Goal: Information Seeking & Learning: Find specific fact

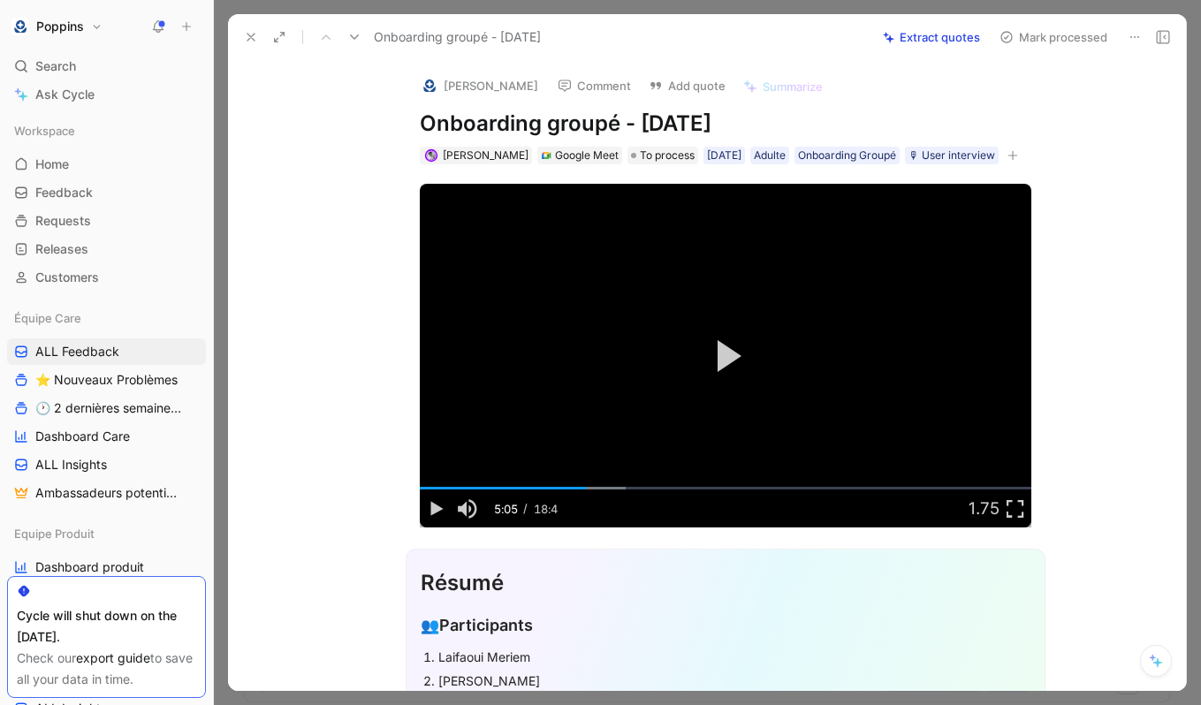
scroll to position [491, 0]
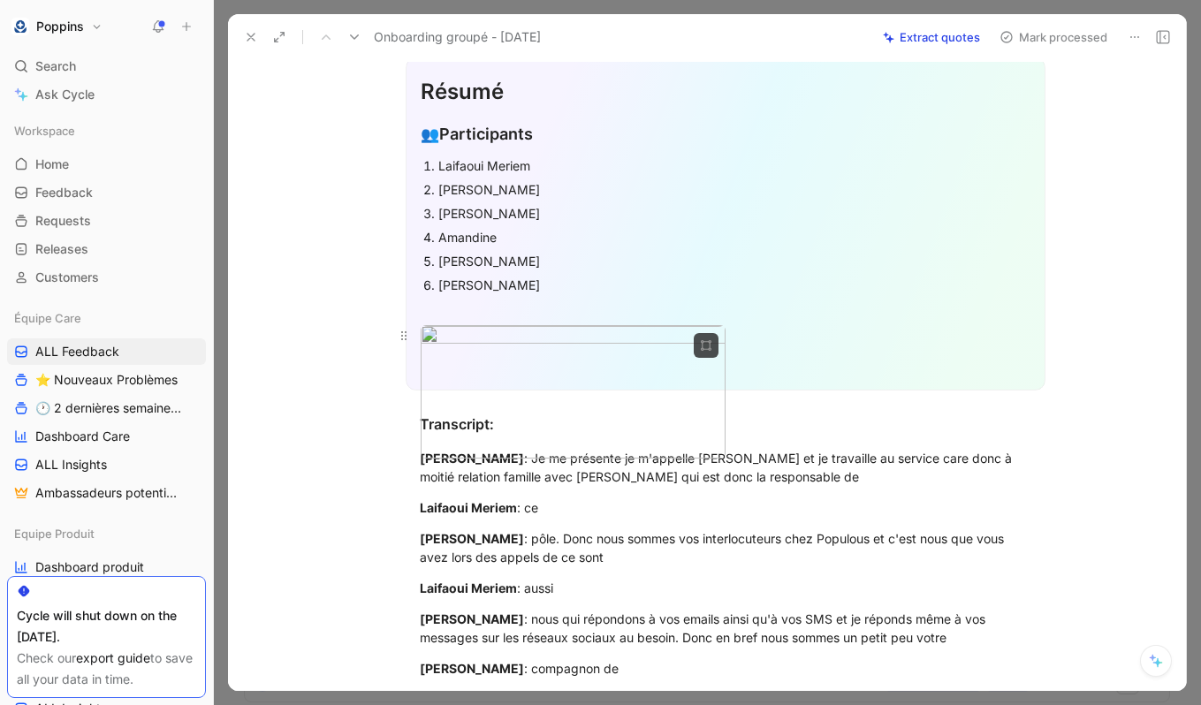
click at [552, 362] on body "Poppins Search ⌘ K Ask Cycle Workspace Home G then H Feedback G then F Requests…" at bounding box center [600, 352] width 1201 height 705
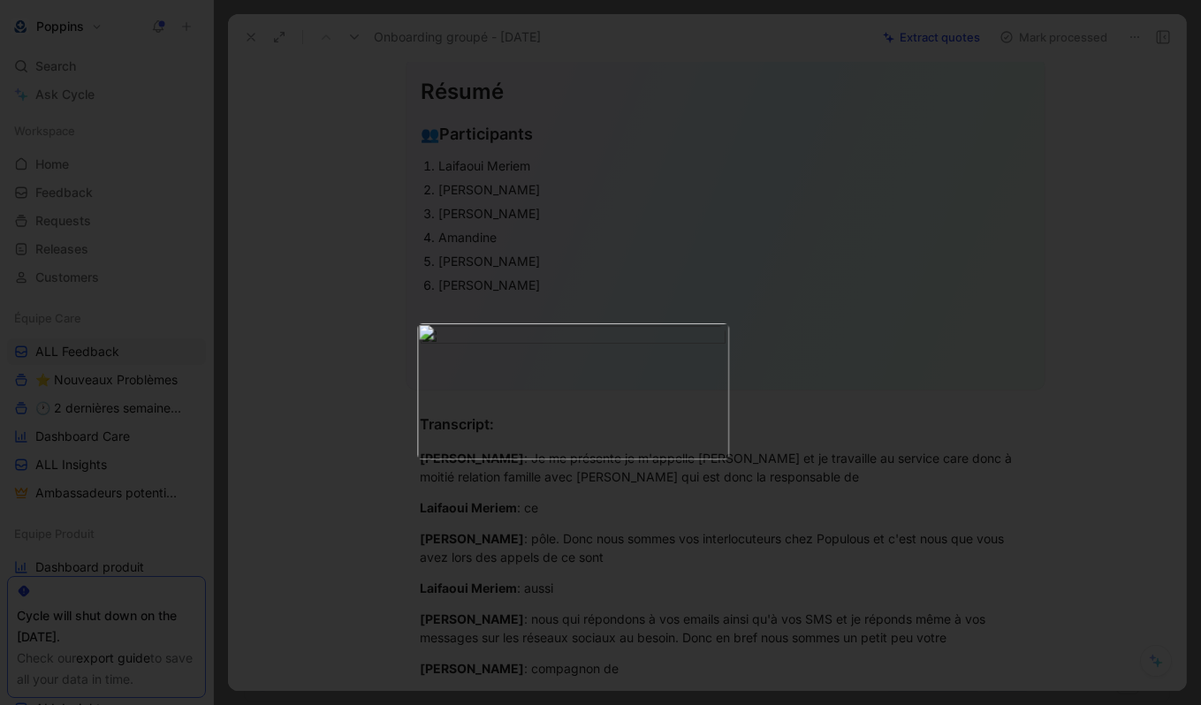
drag, startPoint x: 764, startPoint y: 165, endPoint x: 1248, endPoint y: 21, distance: 504.4
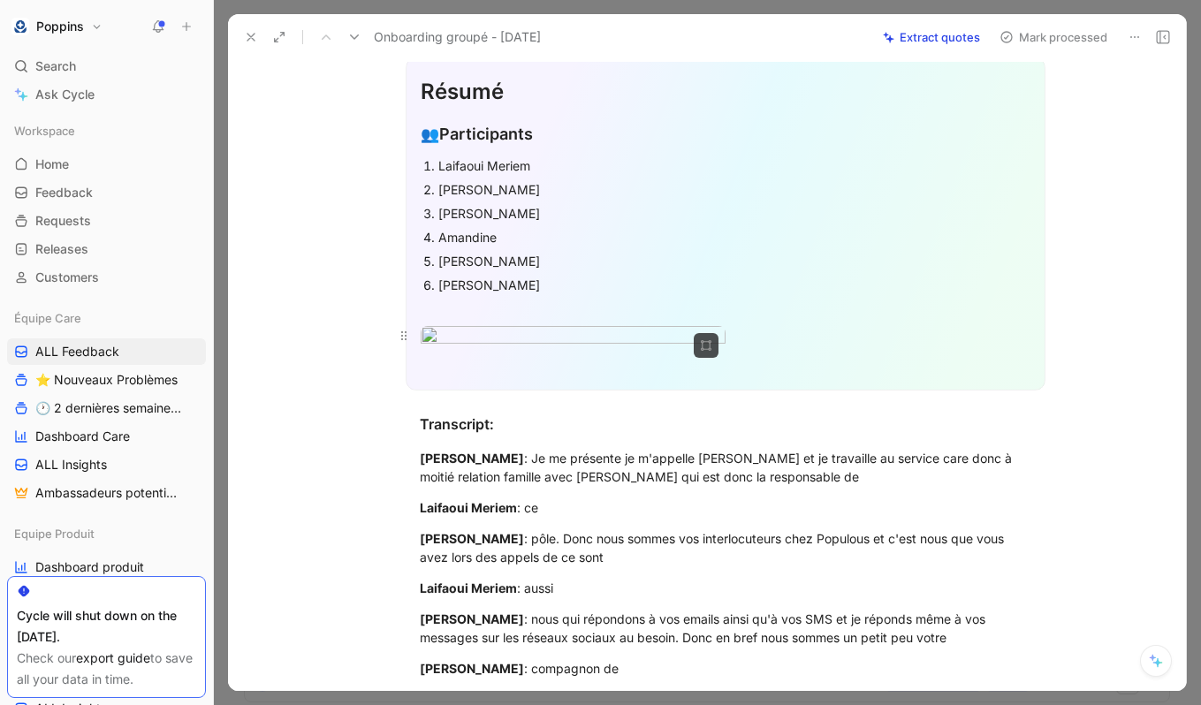
click at [590, 375] on body "Poppins Search ⌘ K Ask Cycle Workspace Home G then H Feedback G then F Requests…" at bounding box center [600, 352] width 1201 height 705
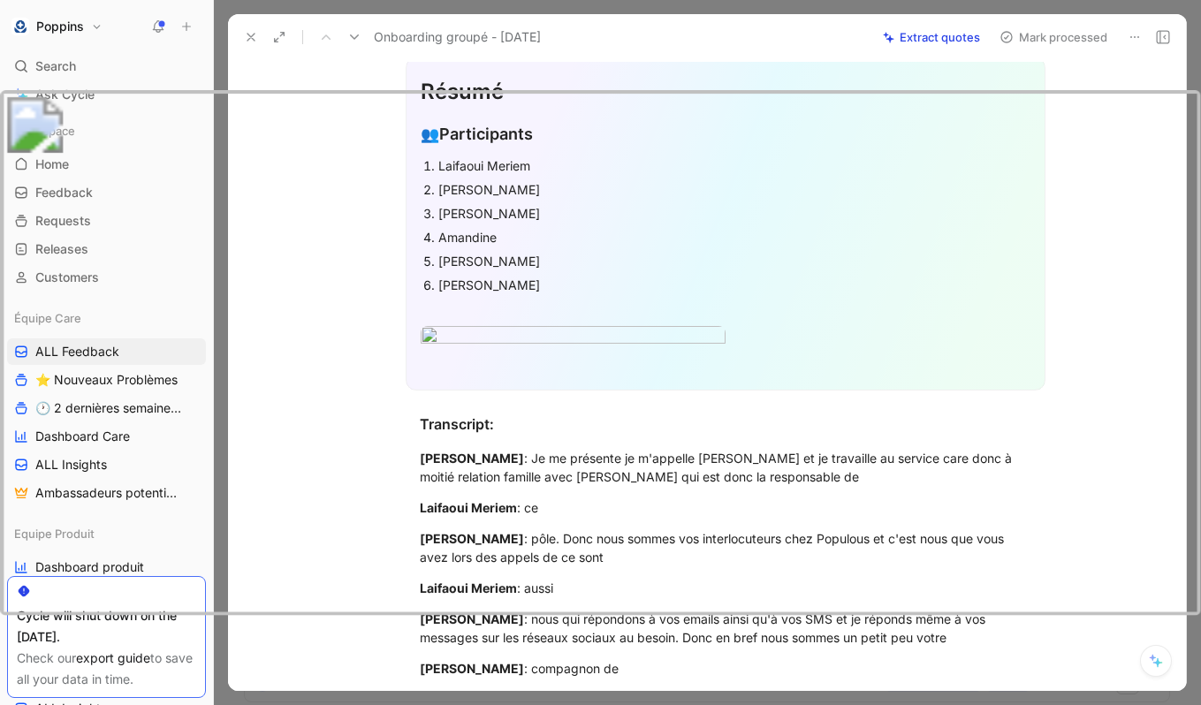
click at [925, 282] on img at bounding box center [600, 352] width 1200 height 525
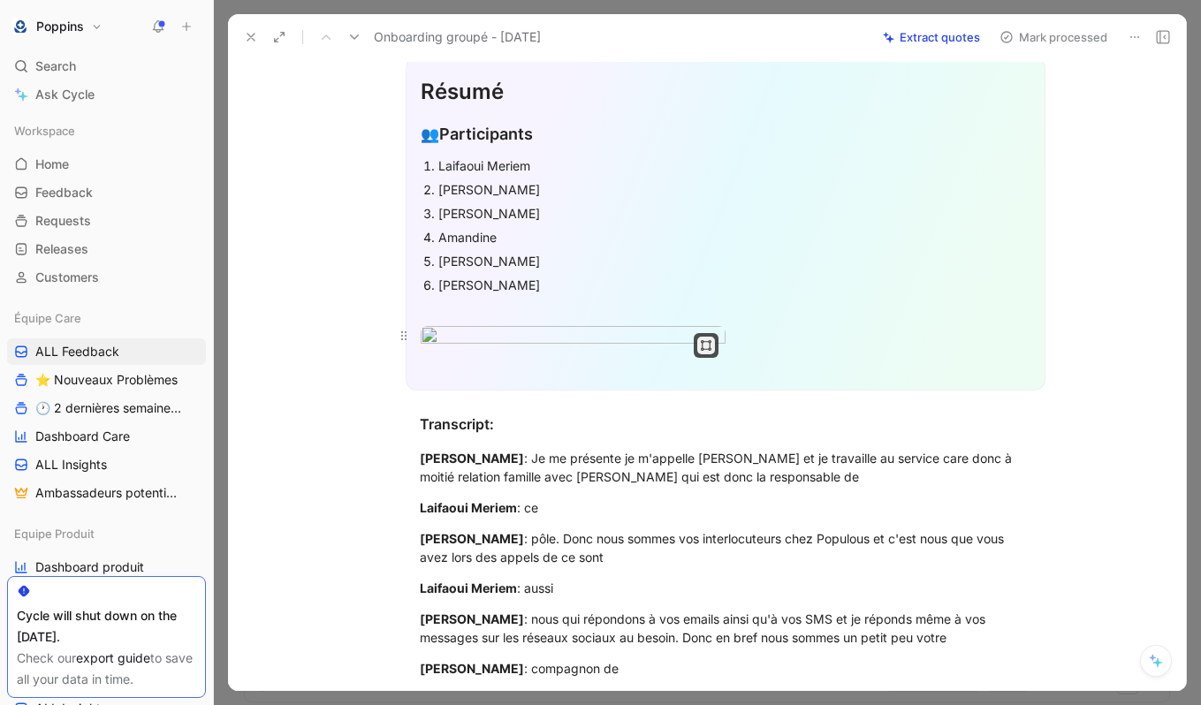
click at [710, 346] on icon "button" at bounding box center [710, 345] width 1 height 6
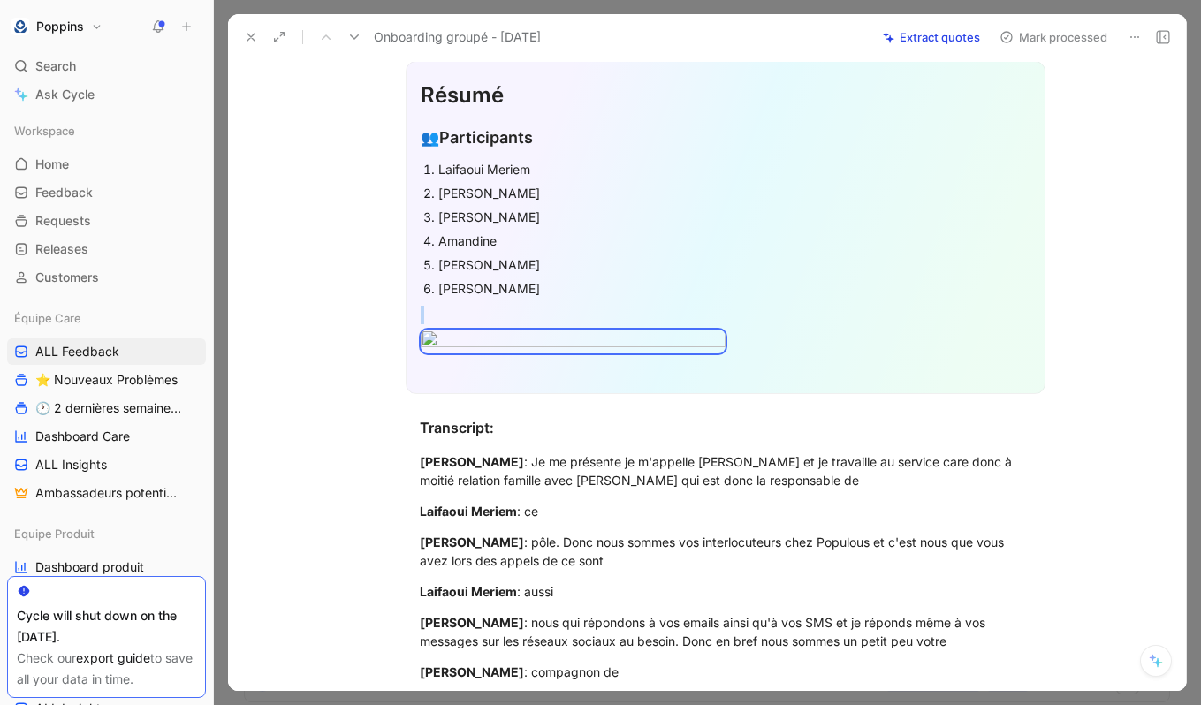
click at [517, 234] on div "Amandine" at bounding box center [734, 241] width 592 height 19
click at [440, 240] on div "Amandine" at bounding box center [734, 241] width 592 height 19
drag, startPoint x: 440, startPoint y: 240, endPoint x: 495, endPoint y: 240, distance: 54.8
click at [495, 240] on div "Amandine" at bounding box center [734, 241] width 592 height 19
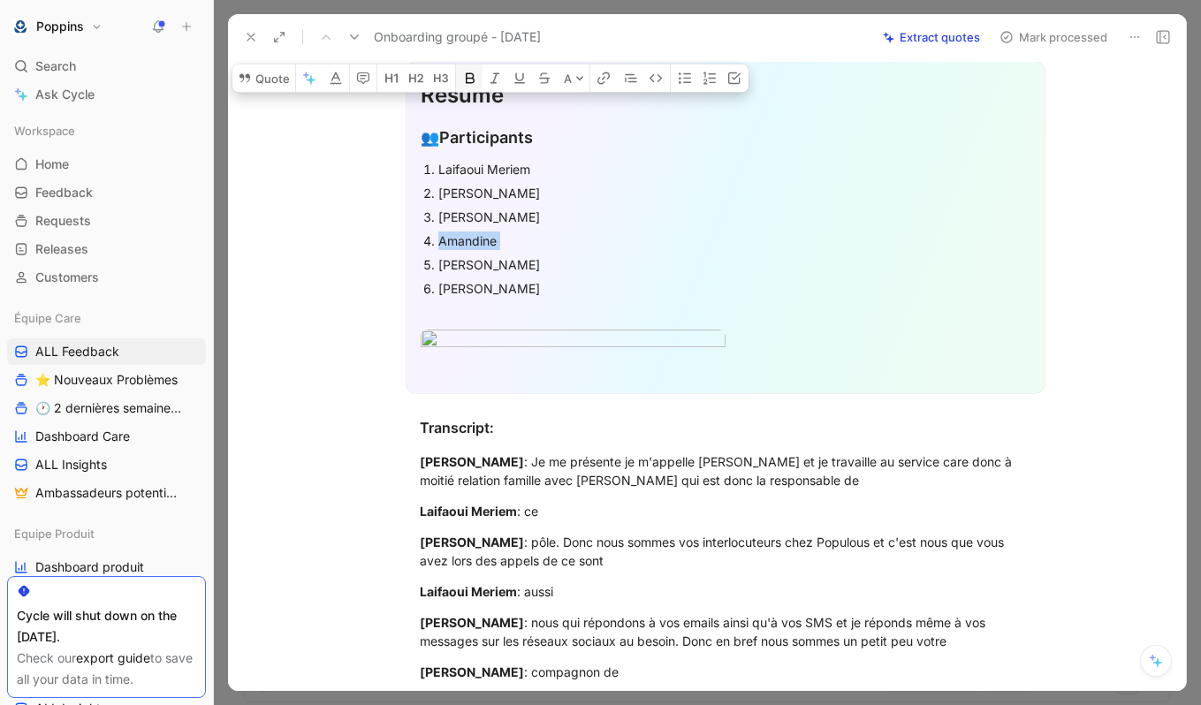
click at [466, 84] on icon "button" at bounding box center [470, 78] width 9 height 11
click at [540, 311] on div at bounding box center [726, 315] width 610 height 19
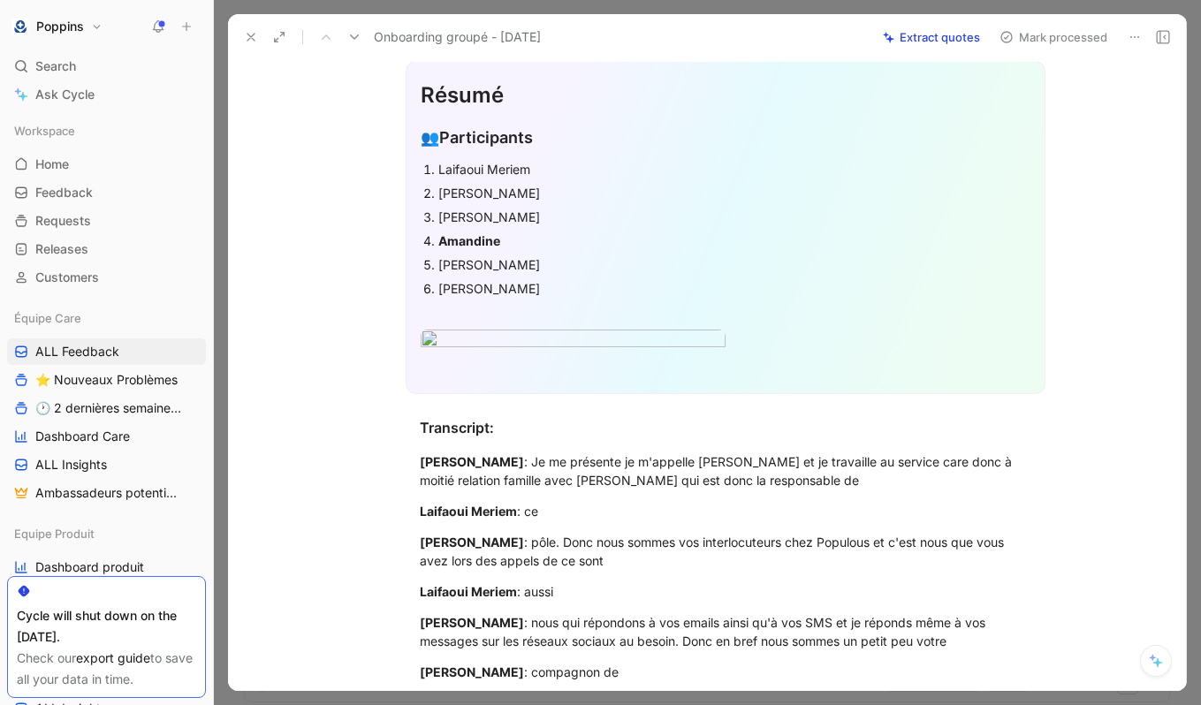
click at [512, 210] on div "[PERSON_NAME]" at bounding box center [734, 217] width 592 height 19
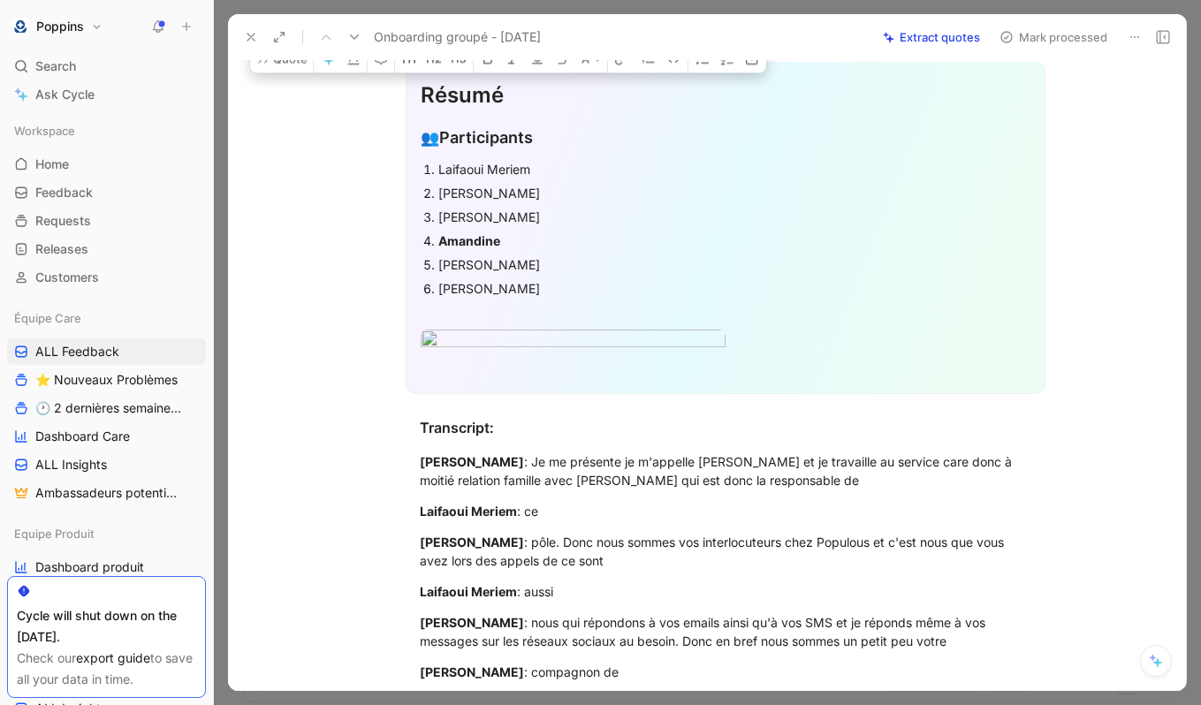
click at [512, 210] on div "[PERSON_NAME]" at bounding box center [734, 217] width 592 height 19
click at [468, 60] on icon "button" at bounding box center [470, 54] width 9 height 11
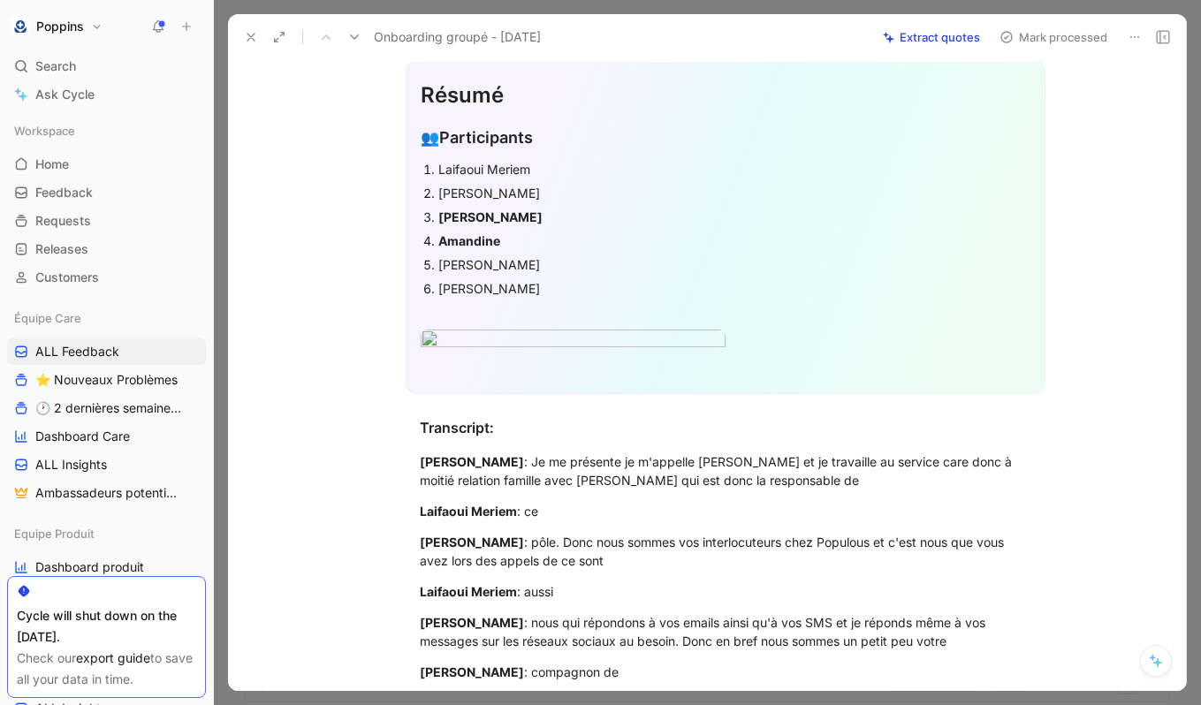
click at [496, 294] on div "[PERSON_NAME]" at bounding box center [734, 288] width 592 height 19
click at [536, 294] on div "[PERSON_NAME]" at bounding box center [734, 288] width 592 height 19
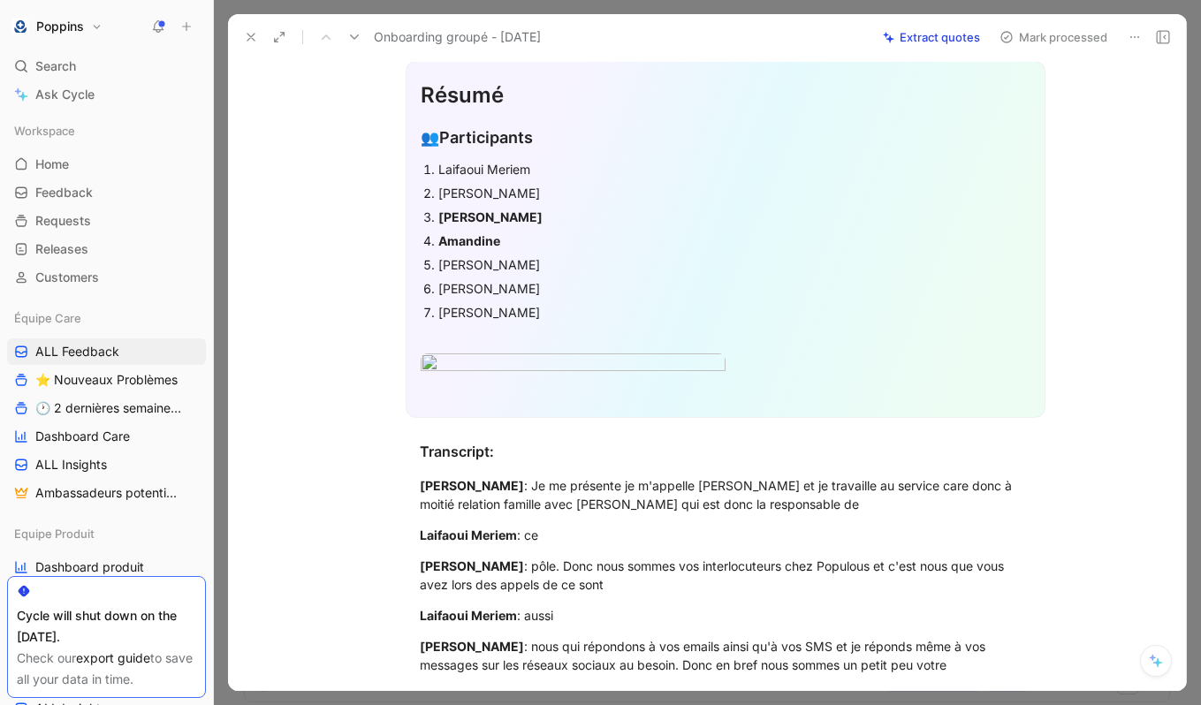
click at [489, 303] on div "[PERSON_NAME]" at bounding box center [734, 312] width 592 height 19
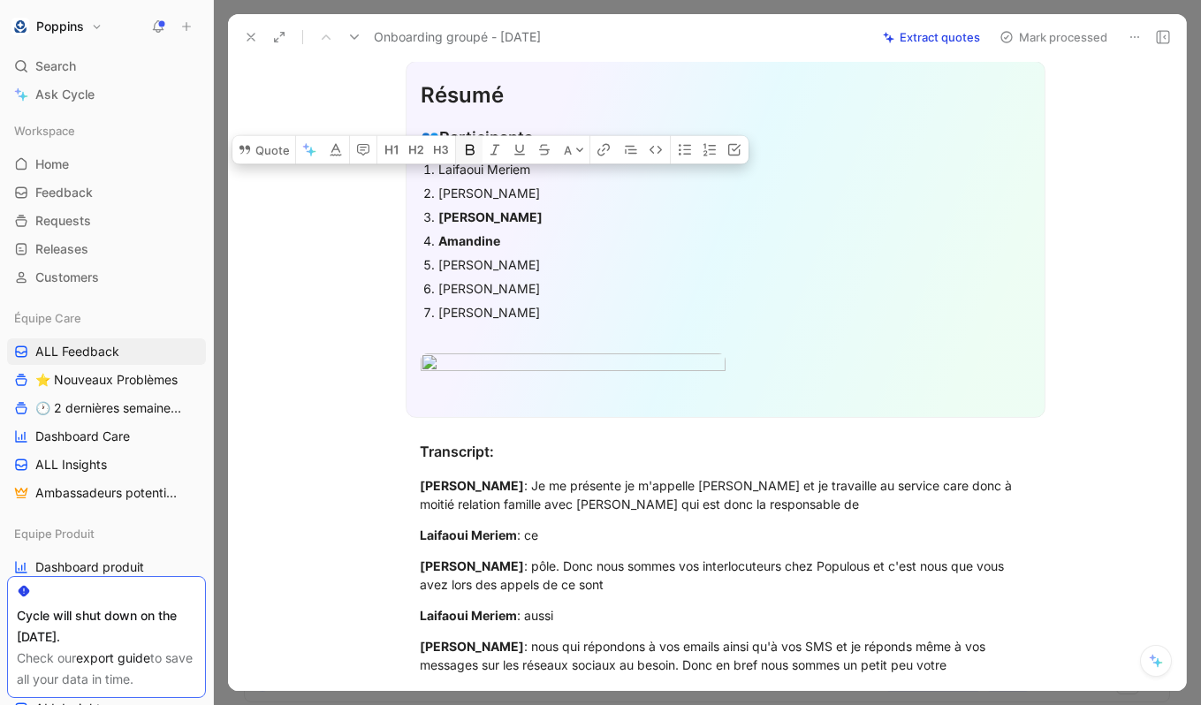
click at [472, 156] on icon "button" at bounding box center [470, 150] width 9 height 11
click at [462, 164] on div "Laifaoui Meriem" at bounding box center [734, 169] width 592 height 19
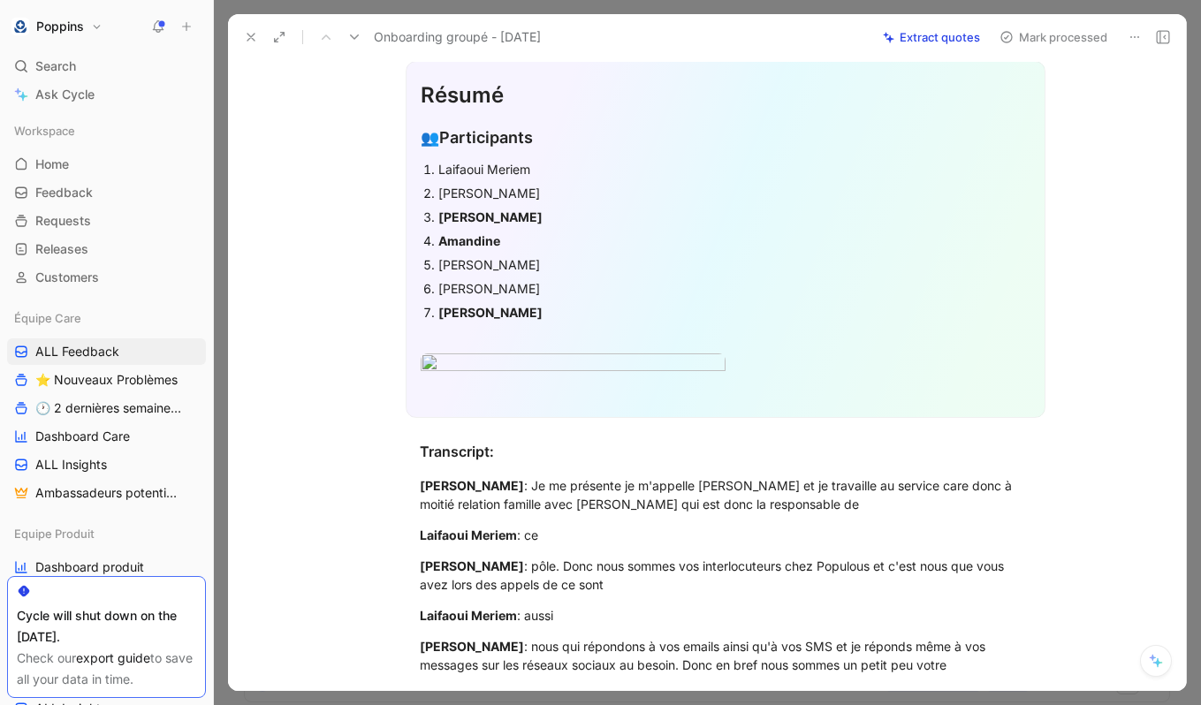
click at [462, 164] on div "Laifaoui Meriem" at bounding box center [734, 169] width 592 height 19
click at [470, 14] on icon "button" at bounding box center [470, 7] width 14 height 14
click at [538, 194] on div "[PERSON_NAME]" at bounding box center [734, 193] width 592 height 19
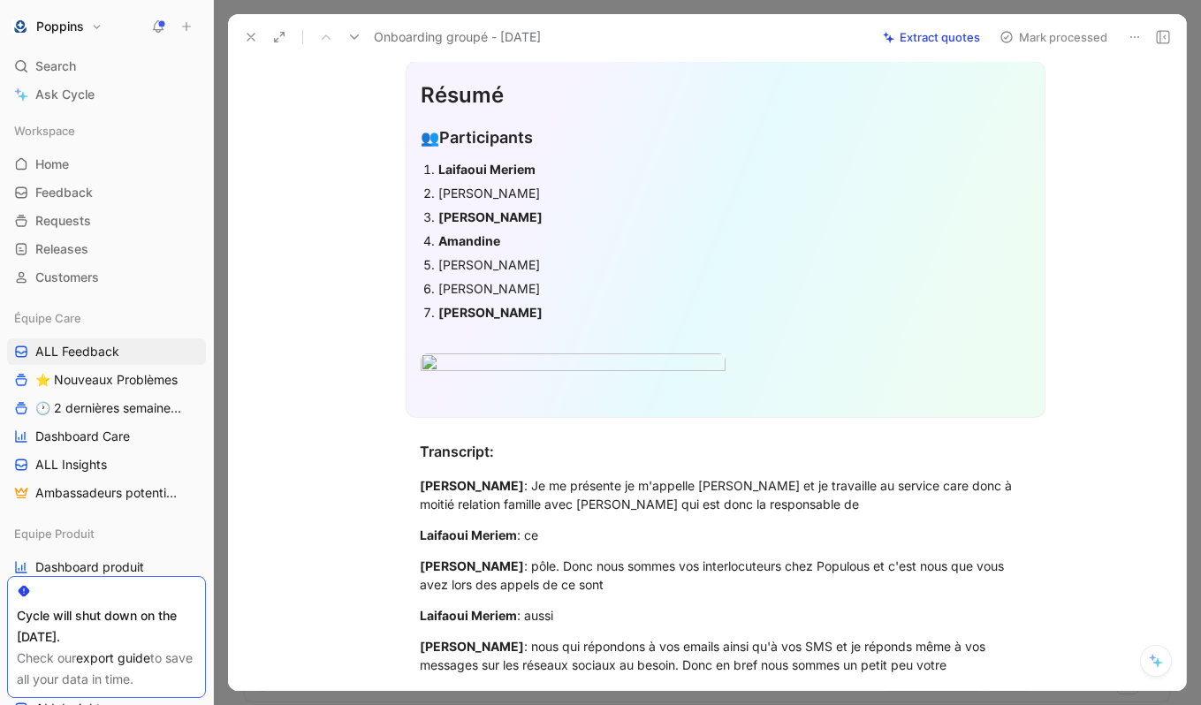
click at [538, 194] on div "[PERSON_NAME]" at bounding box center [734, 193] width 592 height 19
click at [498, 38] on icon "button" at bounding box center [493, 31] width 14 height 14
click at [458, 262] on div "[PERSON_NAME]" at bounding box center [734, 264] width 592 height 19
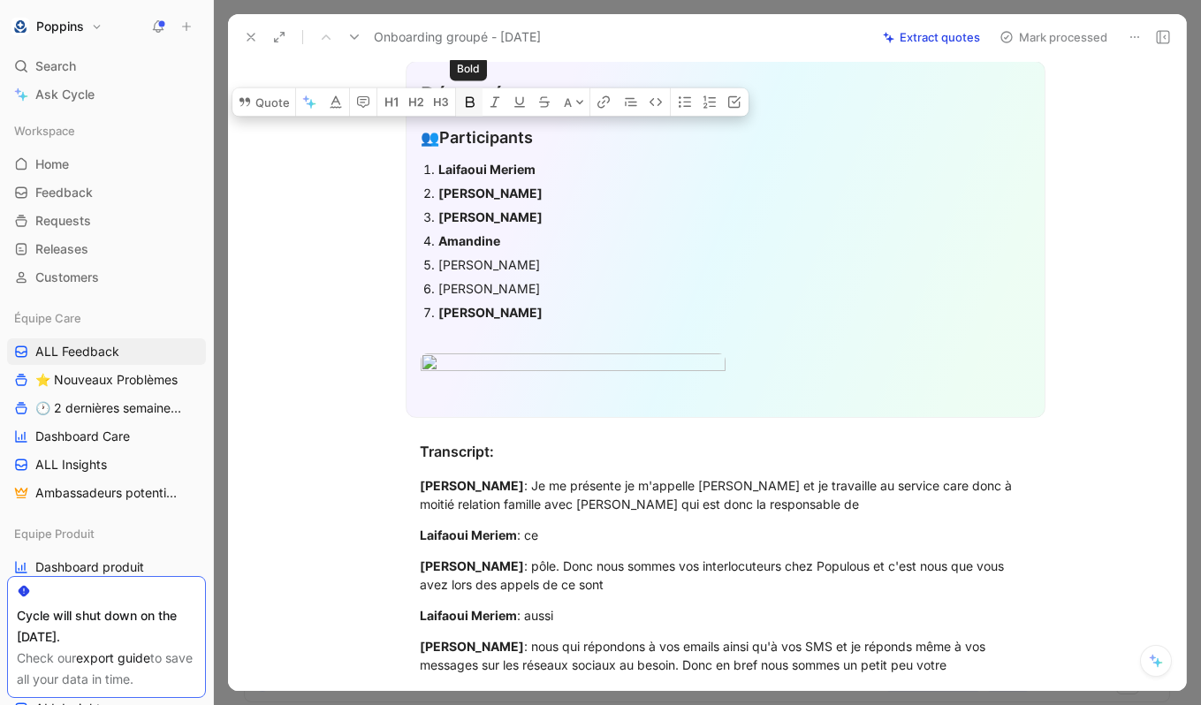
click at [470, 110] on icon "button" at bounding box center [470, 102] width 14 height 14
click at [556, 293] on div "[PERSON_NAME]" at bounding box center [734, 288] width 592 height 19
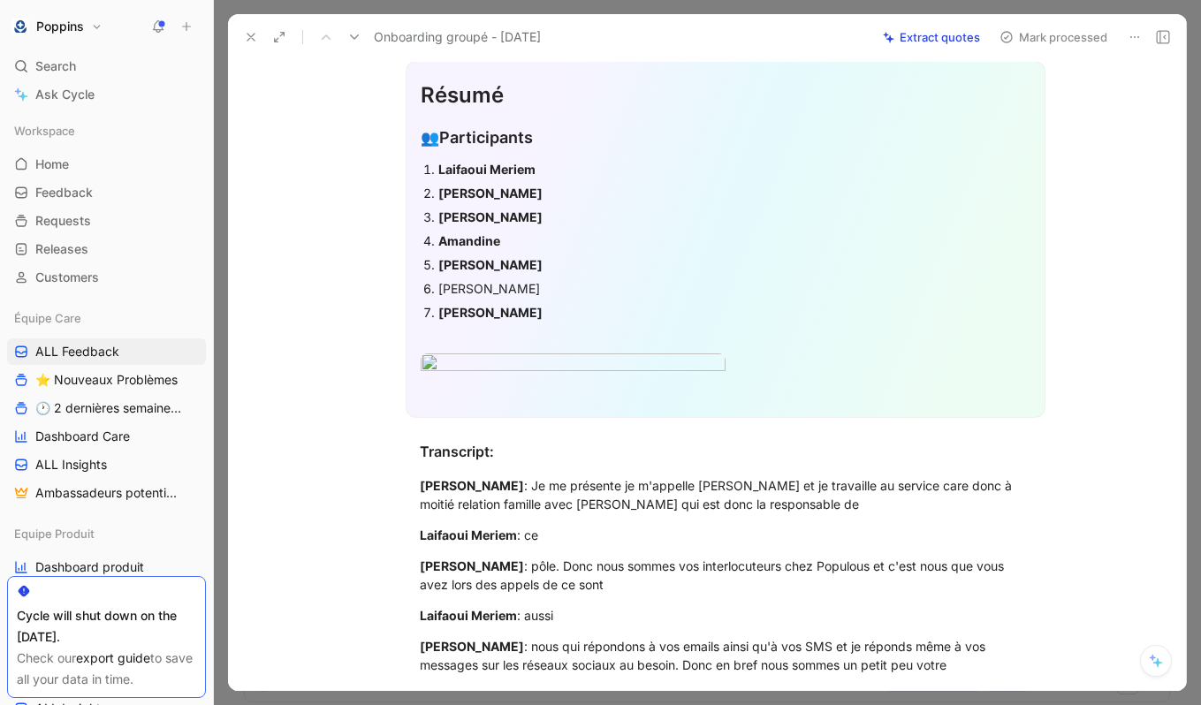
click at [553, 305] on div "[PERSON_NAME]" at bounding box center [734, 312] width 592 height 19
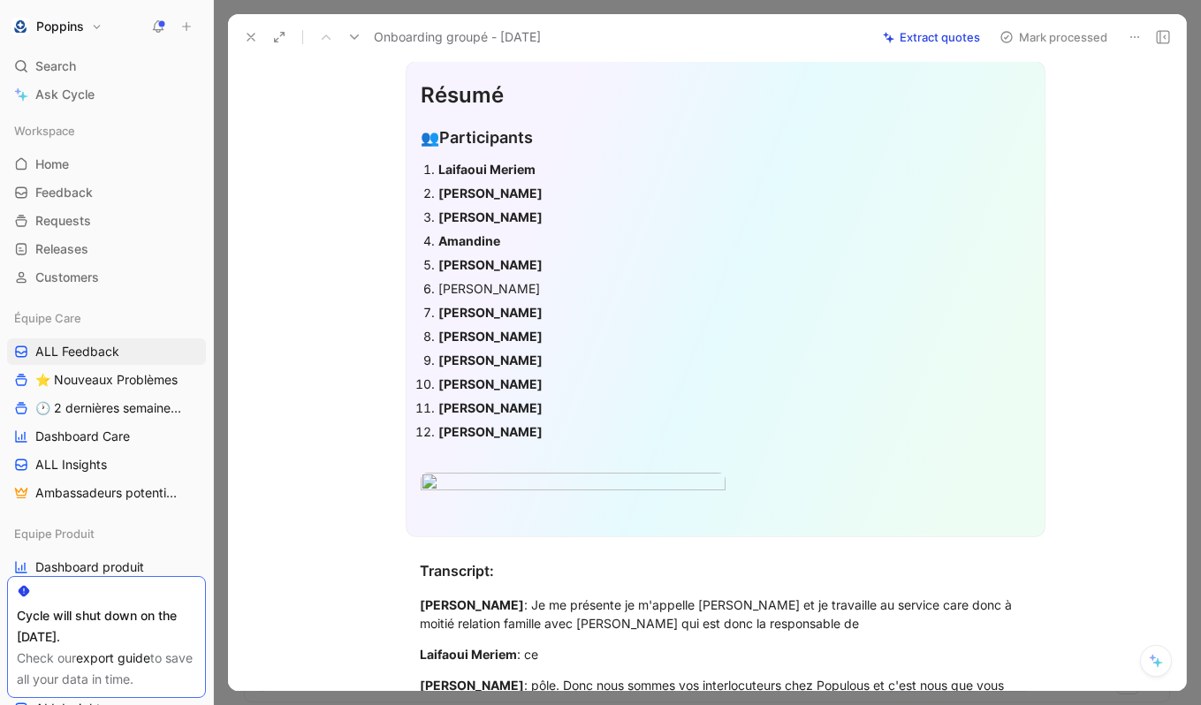
click at [479, 286] on div "[PERSON_NAME]" at bounding box center [734, 288] width 592 height 19
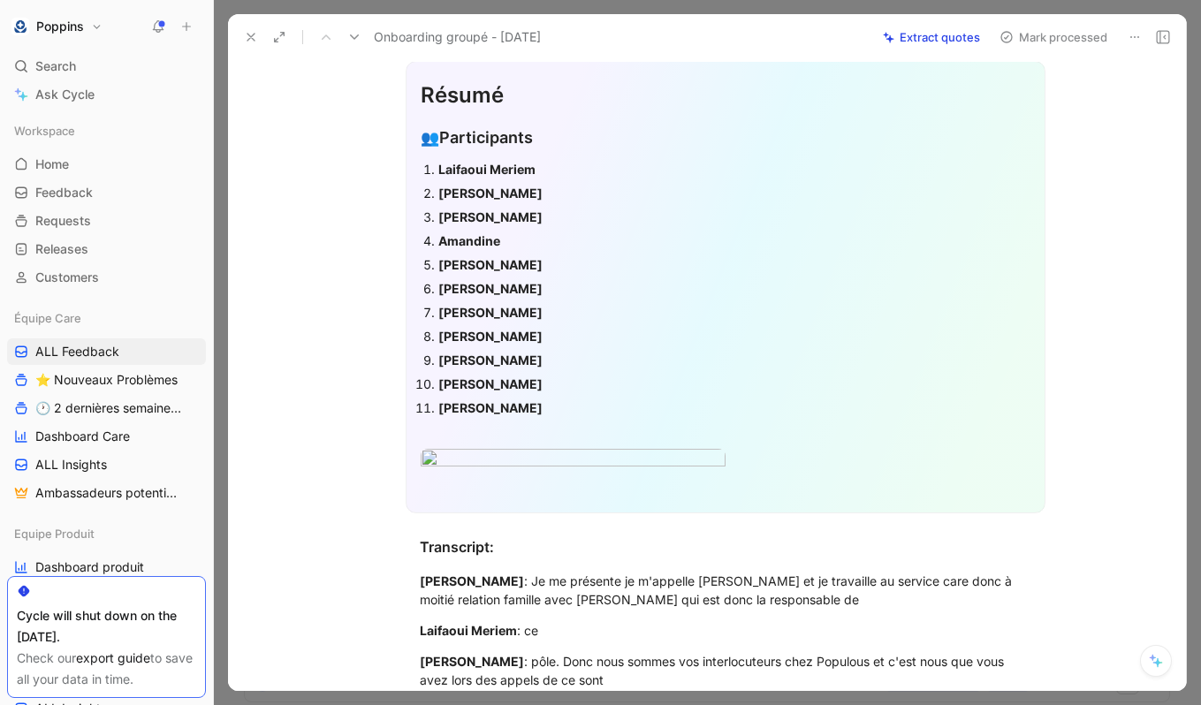
click at [556, 402] on div "[PERSON_NAME]" at bounding box center [734, 408] width 592 height 19
click at [571, 143] on div "👥 Participants" at bounding box center [726, 138] width 610 height 25
click at [556, 165] on div "Laifaoui Meriem" at bounding box center [734, 169] width 592 height 19
click at [531, 21] on button "button" at bounding box center [522, 7] width 27 height 28
click at [614, 184] on div "[PERSON_NAME]" at bounding box center [734, 193] width 592 height 19
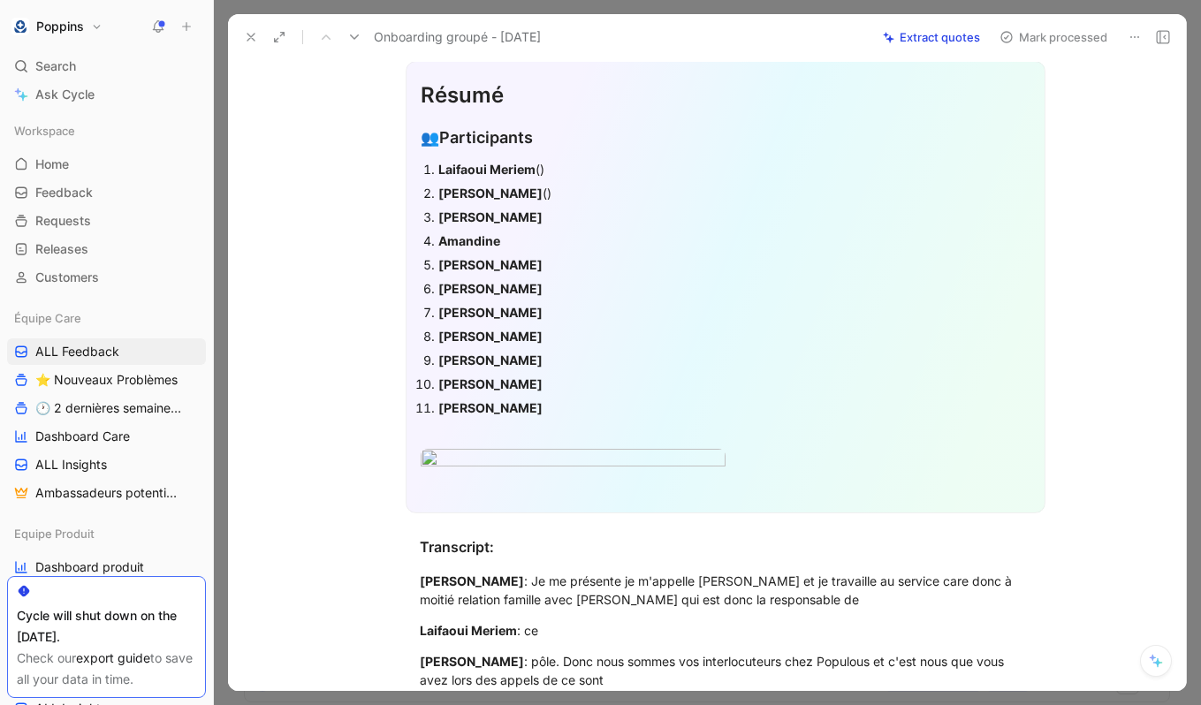
click at [572, 209] on div "[PERSON_NAME]" at bounding box center [734, 217] width 592 height 19
click at [526, 232] on div "Amandine" at bounding box center [734, 241] width 592 height 19
click at [507, 261] on div "[PERSON_NAME]" at bounding box center [734, 264] width 592 height 19
click at [561, 290] on div "[PERSON_NAME]" at bounding box center [734, 288] width 592 height 19
click at [553, 303] on div "[PERSON_NAME]" at bounding box center [734, 312] width 592 height 19
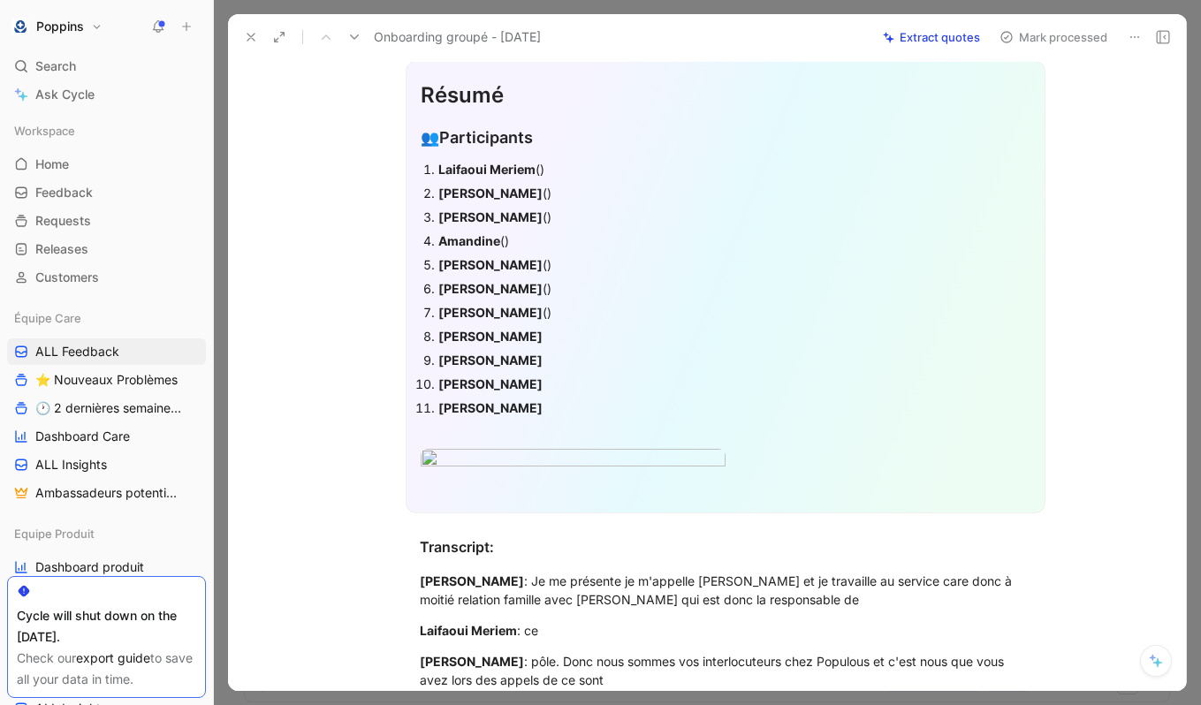
click at [563, 330] on div "[PERSON_NAME]" at bounding box center [734, 336] width 592 height 19
click at [573, 364] on div "[PERSON_NAME]" at bounding box center [734, 360] width 592 height 19
click at [540, 388] on div "[PERSON_NAME]" at bounding box center [734, 384] width 592 height 19
click at [540, 408] on div "[PERSON_NAME]" at bounding box center [734, 408] width 592 height 19
click at [458, 160] on div "[PERSON_NAME] ()" at bounding box center [734, 169] width 592 height 19
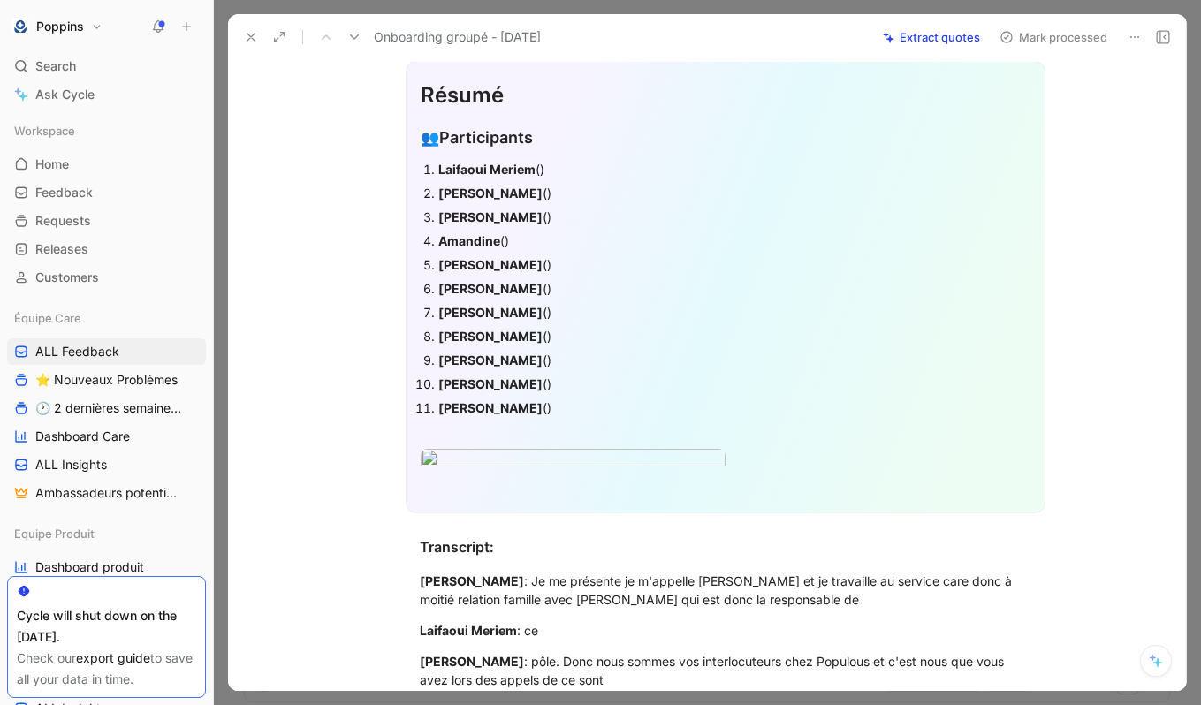
click at [458, 160] on div "[PERSON_NAME] ()" at bounding box center [734, 169] width 592 height 19
copy strong "Laifaoui"
click at [541, 171] on div "[PERSON_NAME] ()" at bounding box center [734, 169] width 592 height 19
click at [461, 191] on strong "[PERSON_NAME]" at bounding box center [490, 193] width 104 height 15
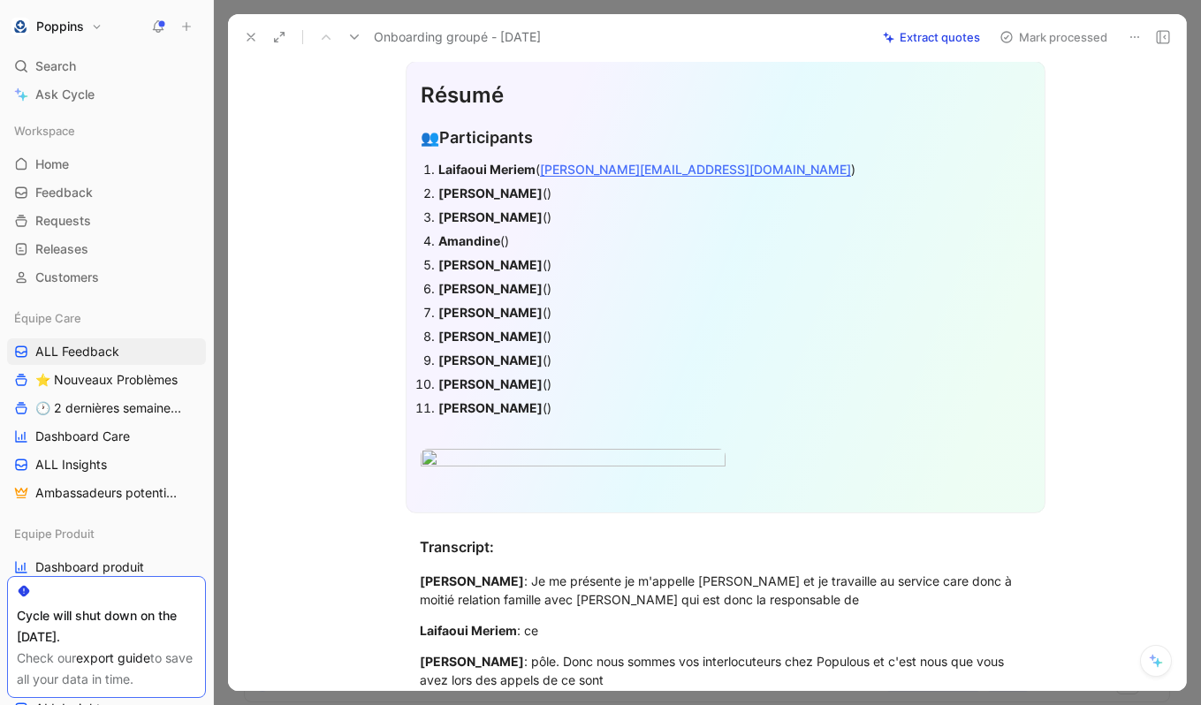
copy strong "Bourhan"
click at [595, 198] on div "[PERSON_NAME] ()" at bounding box center [734, 193] width 592 height 19
click at [495, 209] on strong "[PERSON_NAME]" at bounding box center [490, 216] width 104 height 15
copy strong "Gendre"
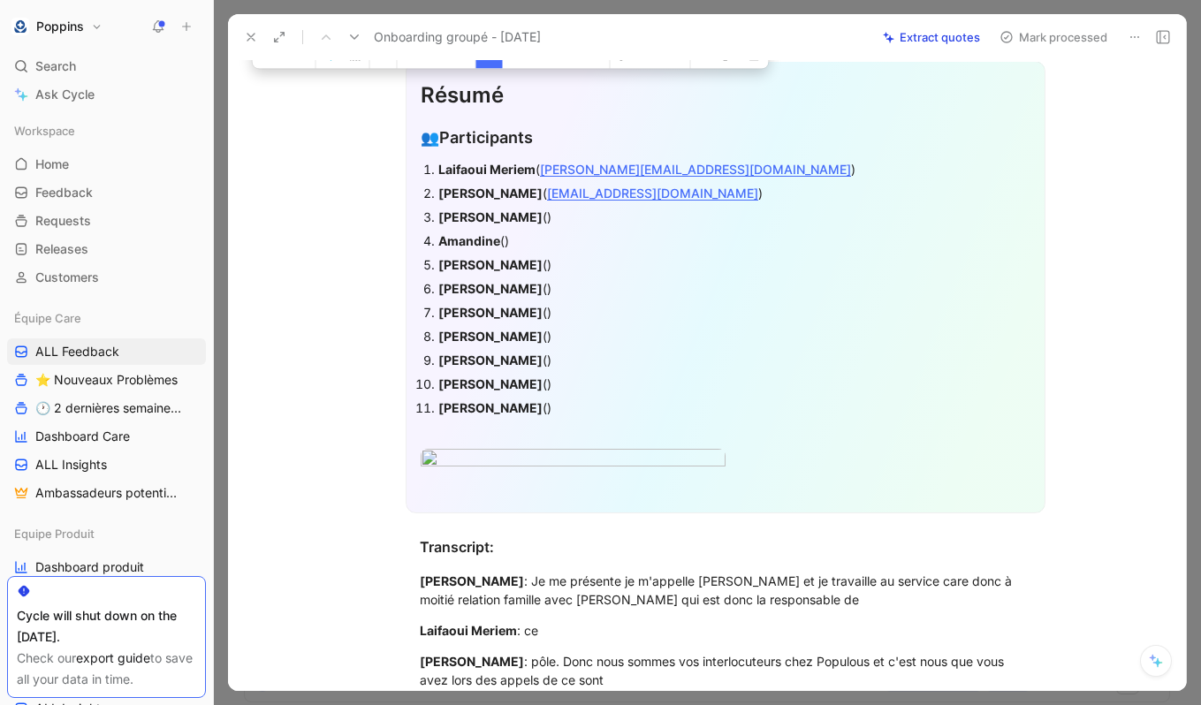
click at [539, 213] on div "[PERSON_NAME] ()" at bounding box center [734, 217] width 592 height 19
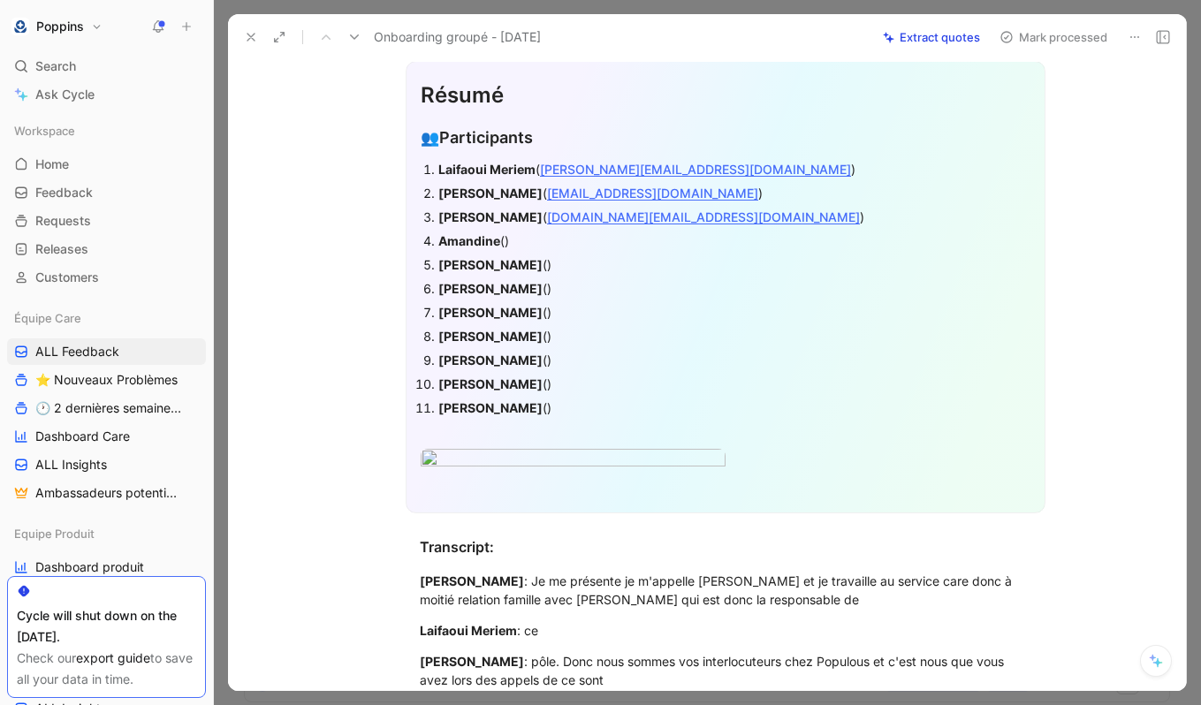
click at [484, 242] on strong "Amandine" at bounding box center [469, 240] width 62 height 15
copy strong "Amandine"
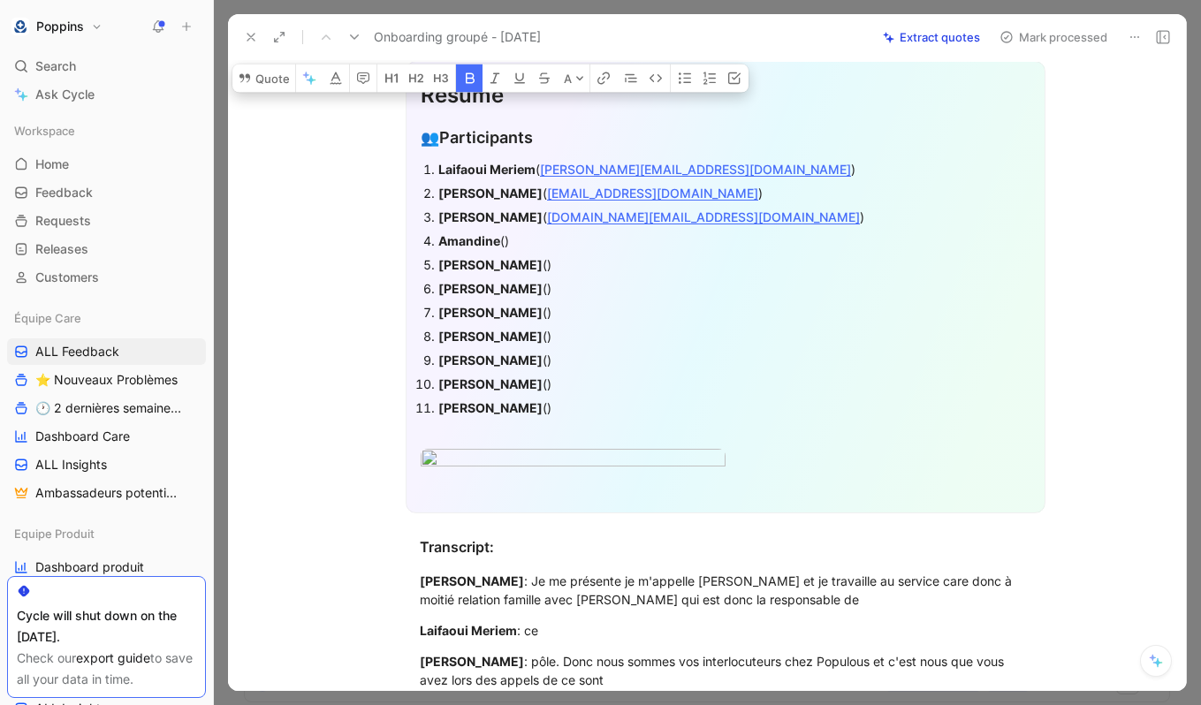
click at [557, 241] on div "Amandine ()" at bounding box center [734, 241] width 592 height 19
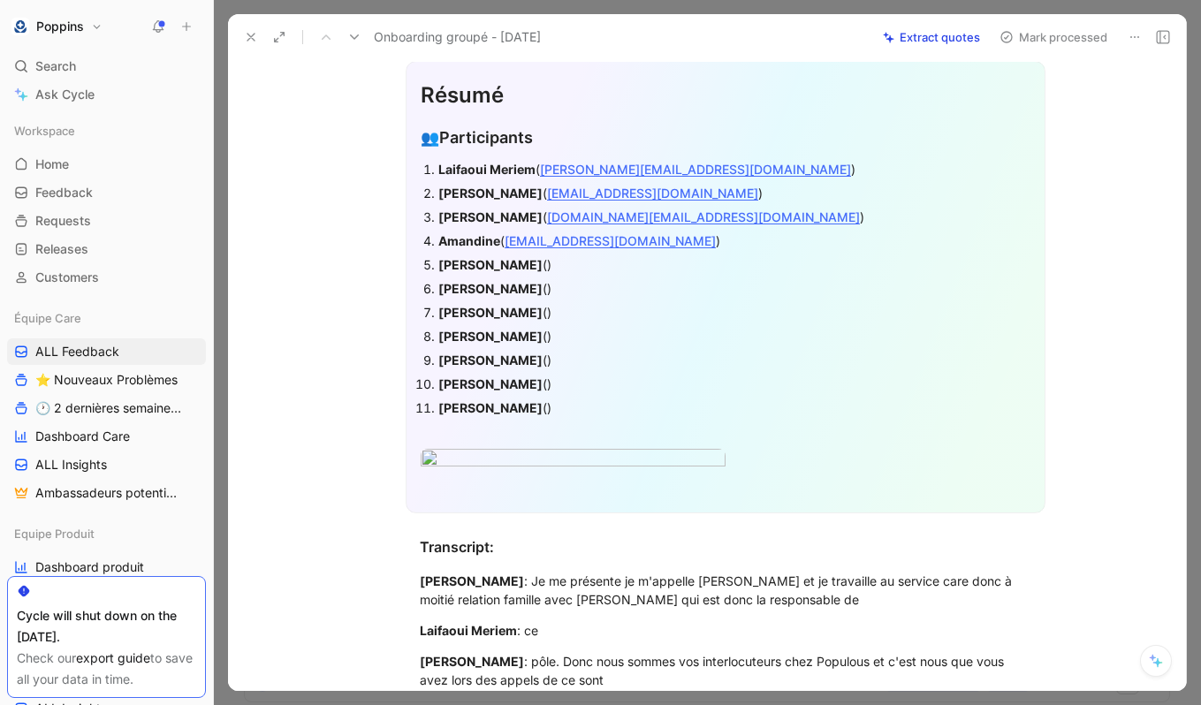
click at [471, 259] on strong "[PERSON_NAME]" at bounding box center [490, 264] width 104 height 15
copy strong "[PERSON_NAME]"
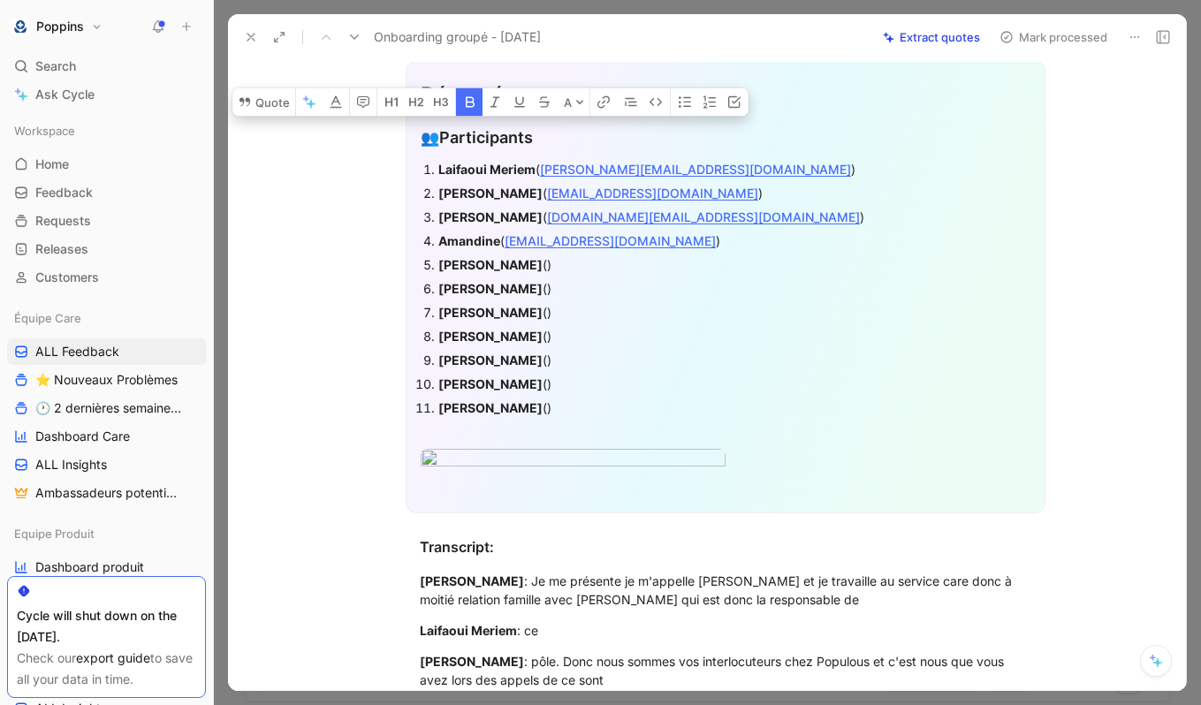
click at [495, 264] on div "[PERSON_NAME] ()" at bounding box center [734, 264] width 592 height 19
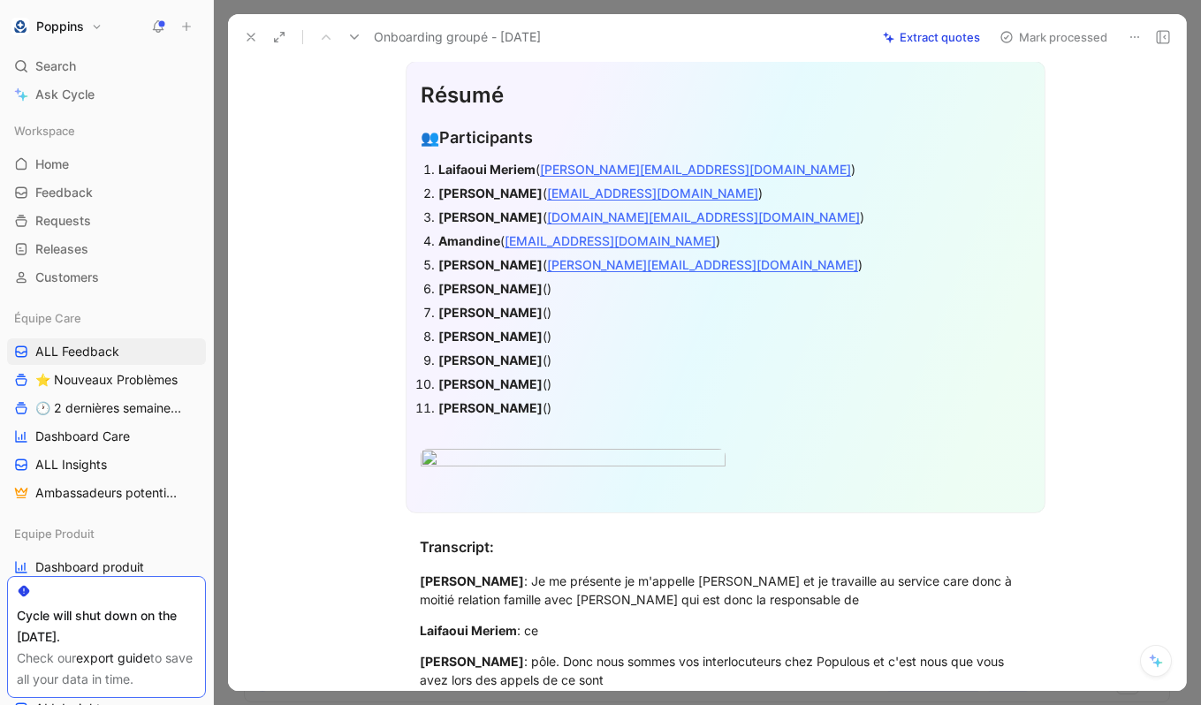
click at [505, 281] on strong "[PERSON_NAME]" at bounding box center [490, 288] width 104 height 15
copy strong "Hulaud"
click at [550, 305] on div "[PERSON_NAME] ()" at bounding box center [734, 312] width 592 height 19
click at [501, 310] on strong "[PERSON_NAME]" at bounding box center [490, 312] width 104 height 15
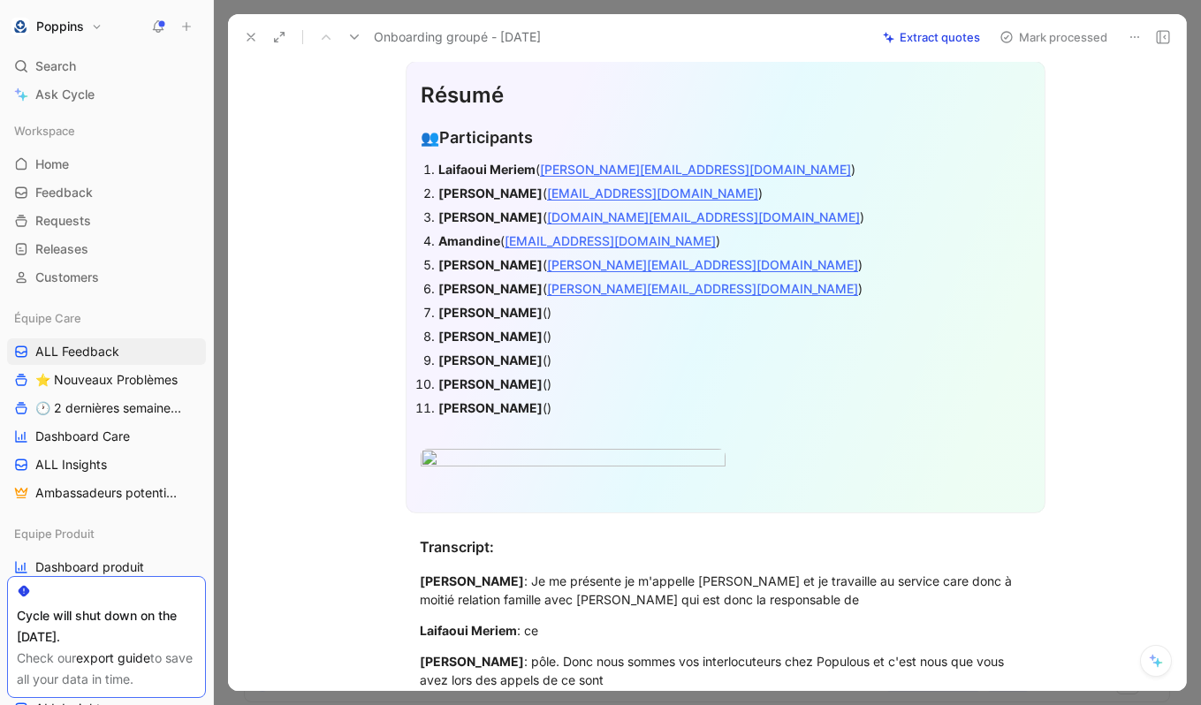
click at [501, 310] on strong "[PERSON_NAME]" at bounding box center [490, 312] width 104 height 15
copy strong "Atlante"
click at [534, 310] on div "[PERSON_NAME] ()" at bounding box center [734, 312] width 592 height 19
click at [529, 331] on strong "[PERSON_NAME]" at bounding box center [490, 336] width 104 height 15
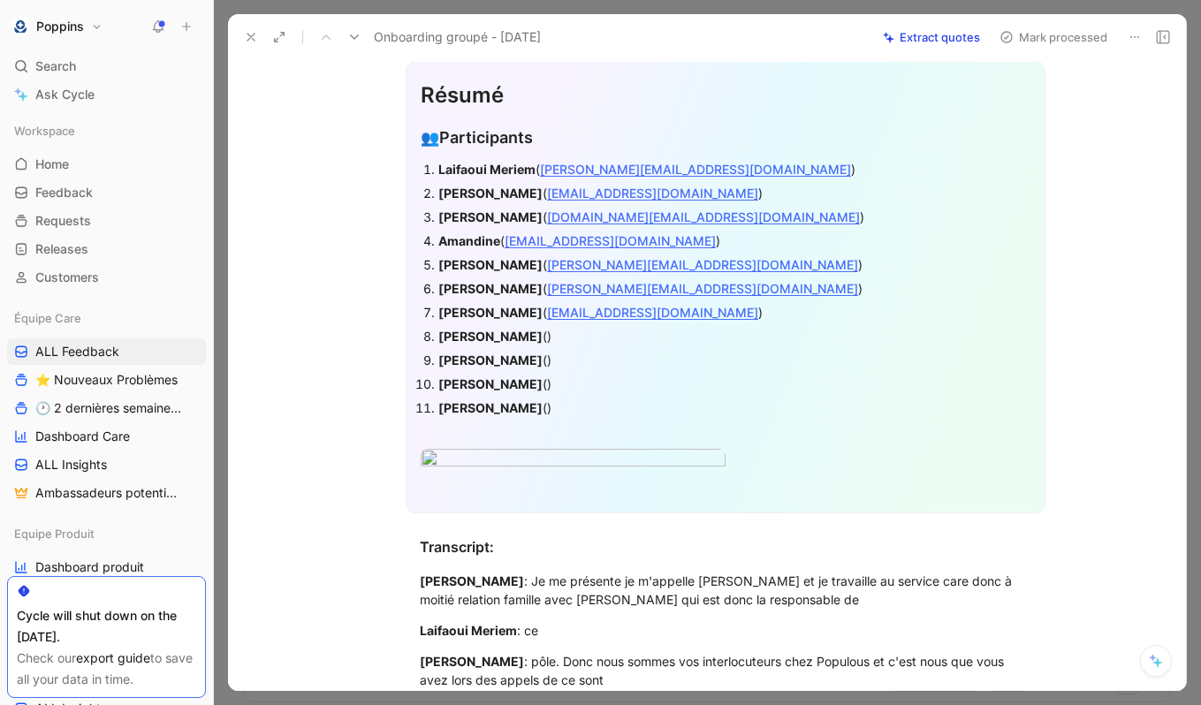
copy strong "Macouillard"
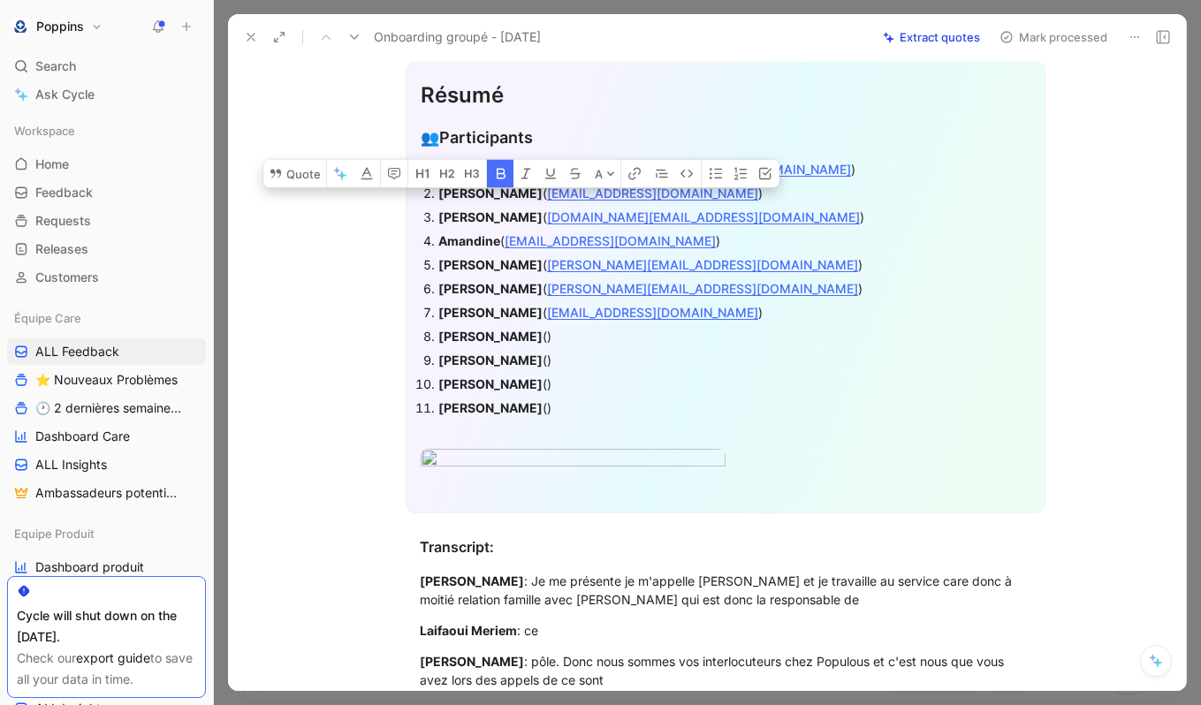
click at [577, 362] on div "[PERSON_NAME] ()" at bounding box center [734, 360] width 592 height 19
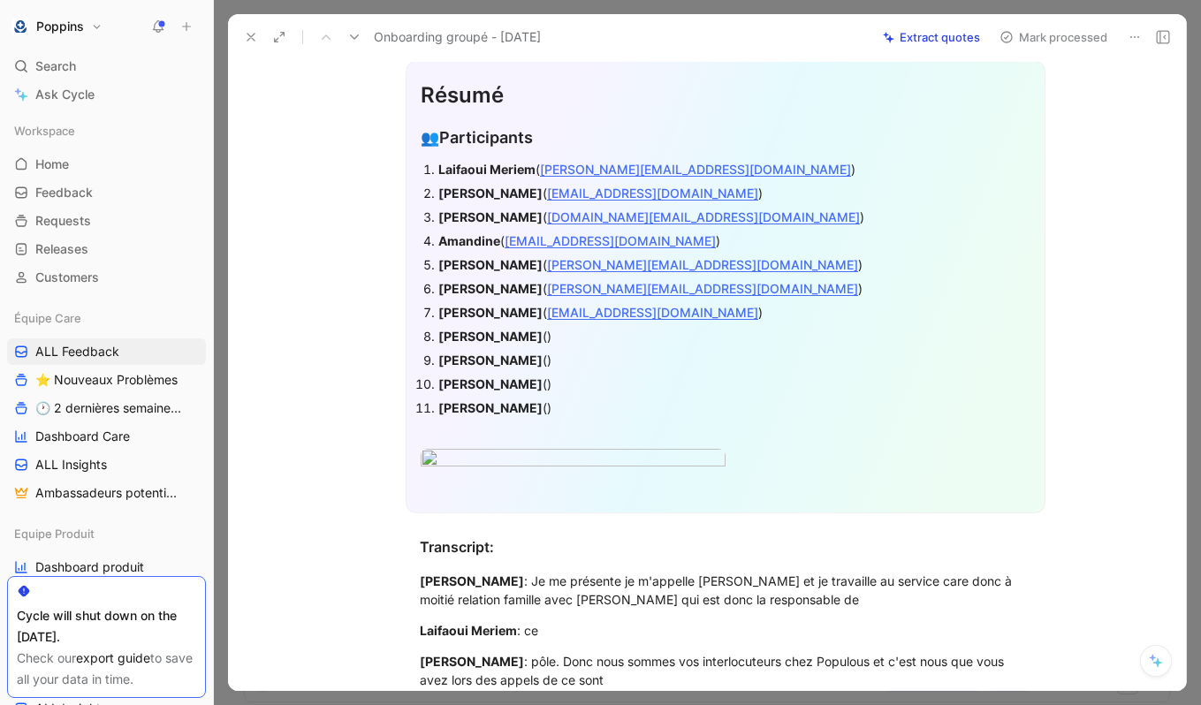
click at [575, 337] on div "[PERSON_NAME] ()" at bounding box center [734, 336] width 592 height 19
click at [541, 354] on strong "[PERSON_NAME]" at bounding box center [490, 360] width 104 height 15
copy strong "Roué"
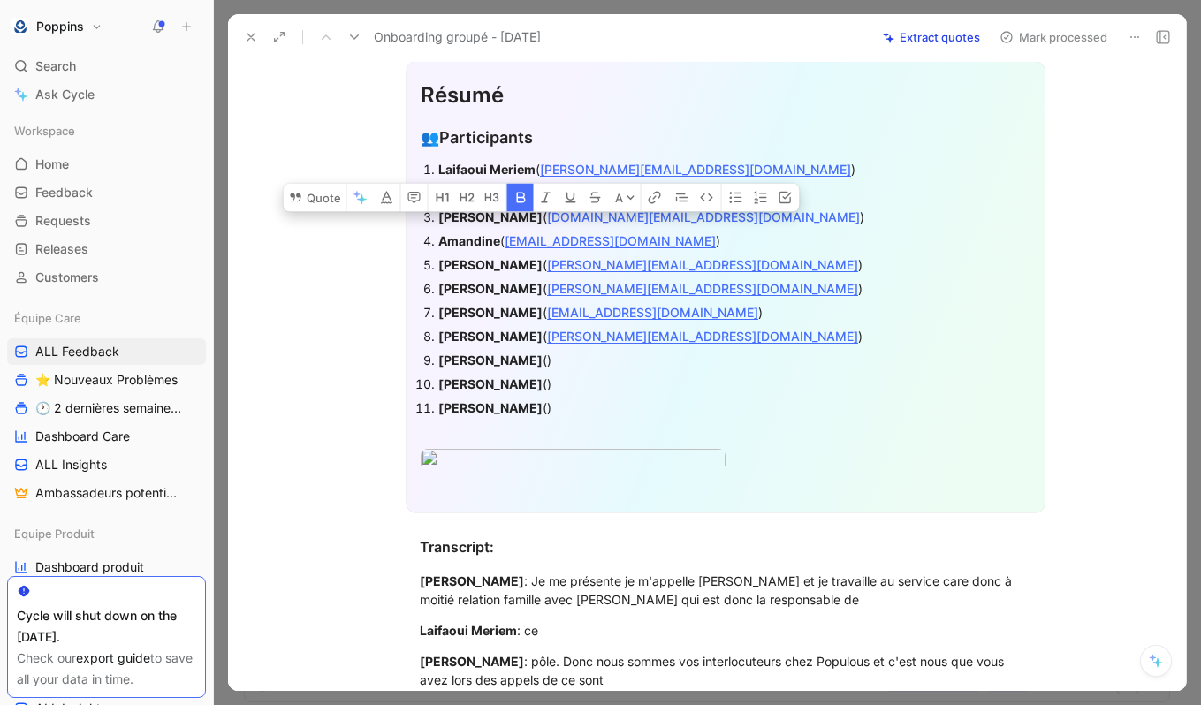
click at [560, 366] on div "[PERSON_NAME] ()" at bounding box center [734, 360] width 592 height 19
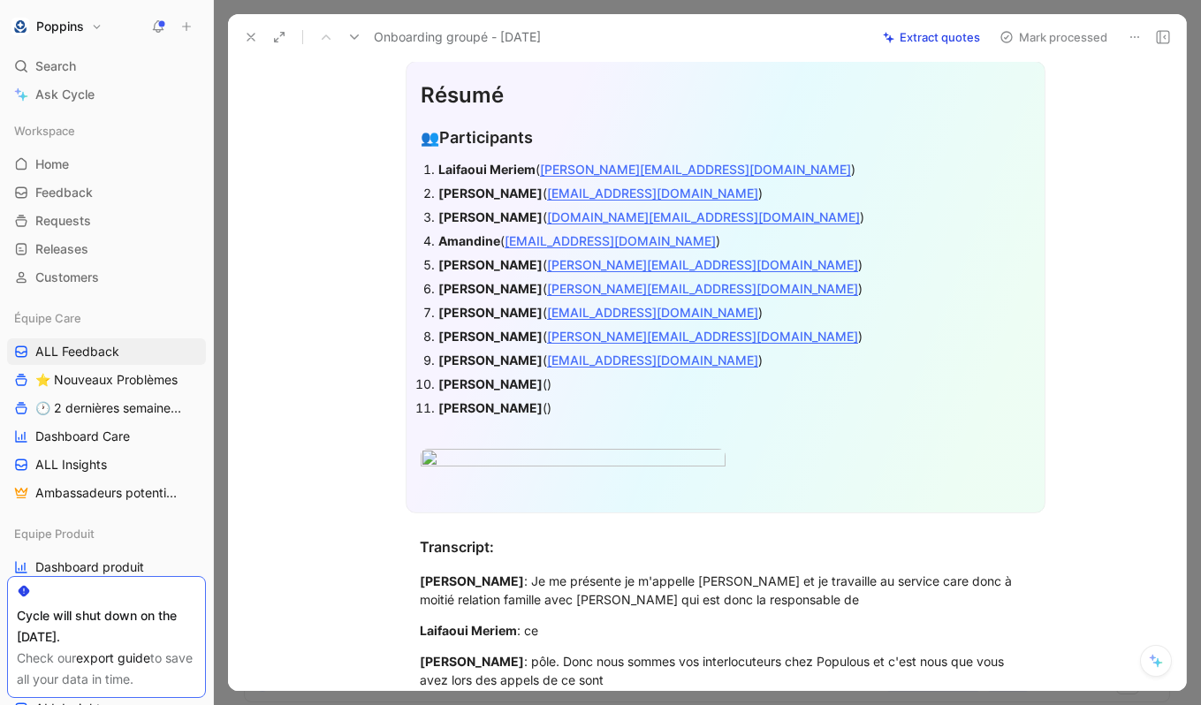
click at [504, 382] on strong "[PERSON_NAME]" at bounding box center [490, 384] width 104 height 15
copy strong "Turrel"
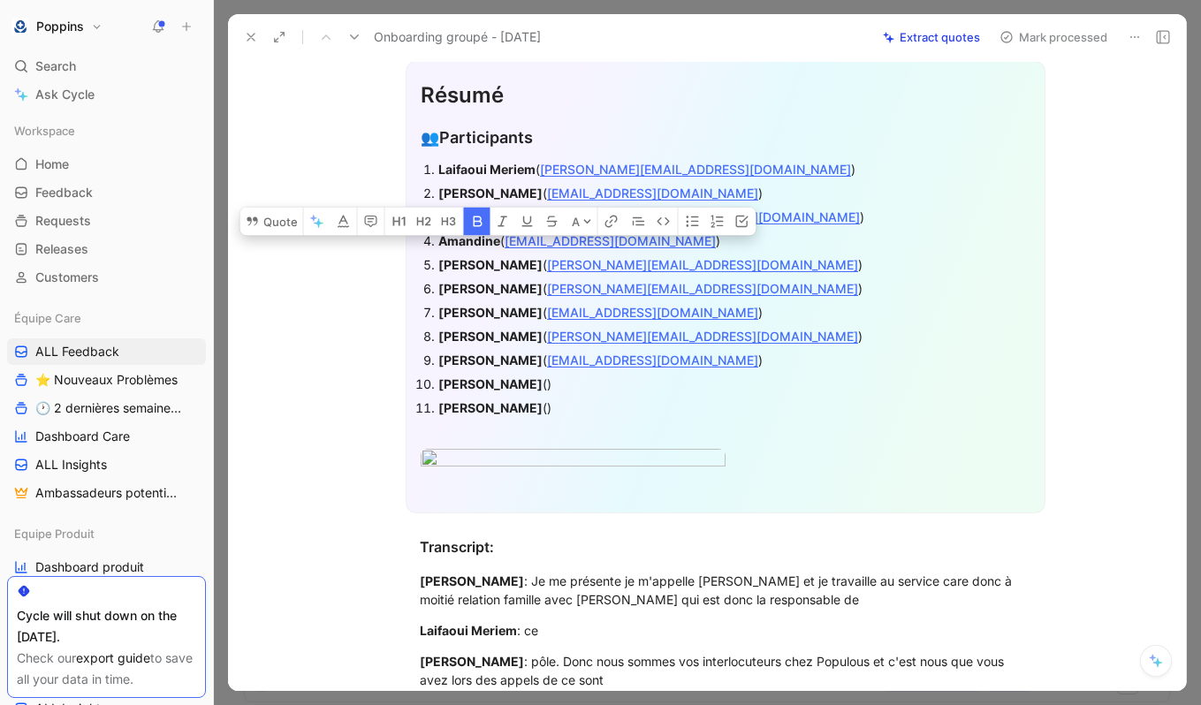
click at [539, 372] on p "[PERSON_NAME] ()" at bounding box center [734, 384] width 592 height 24
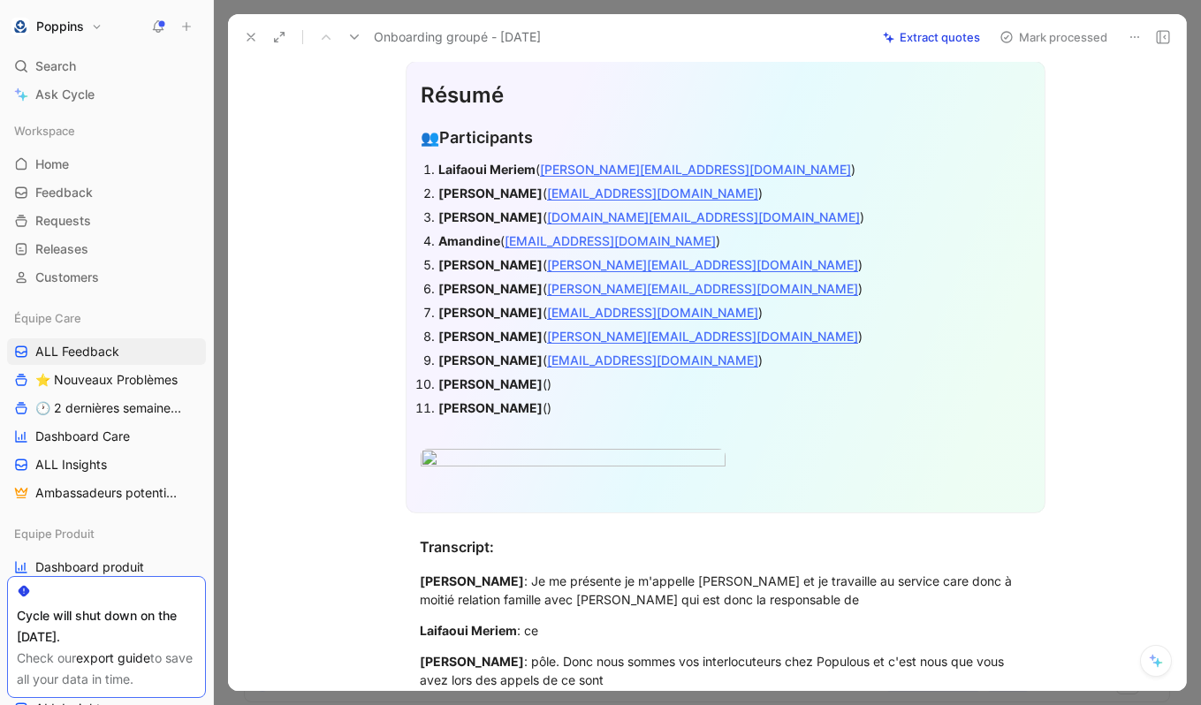
click at [517, 389] on div "[PERSON_NAME] ()" at bounding box center [734, 384] width 592 height 19
click at [529, 404] on div "[PERSON_NAME] ()" at bounding box center [734, 408] width 592 height 19
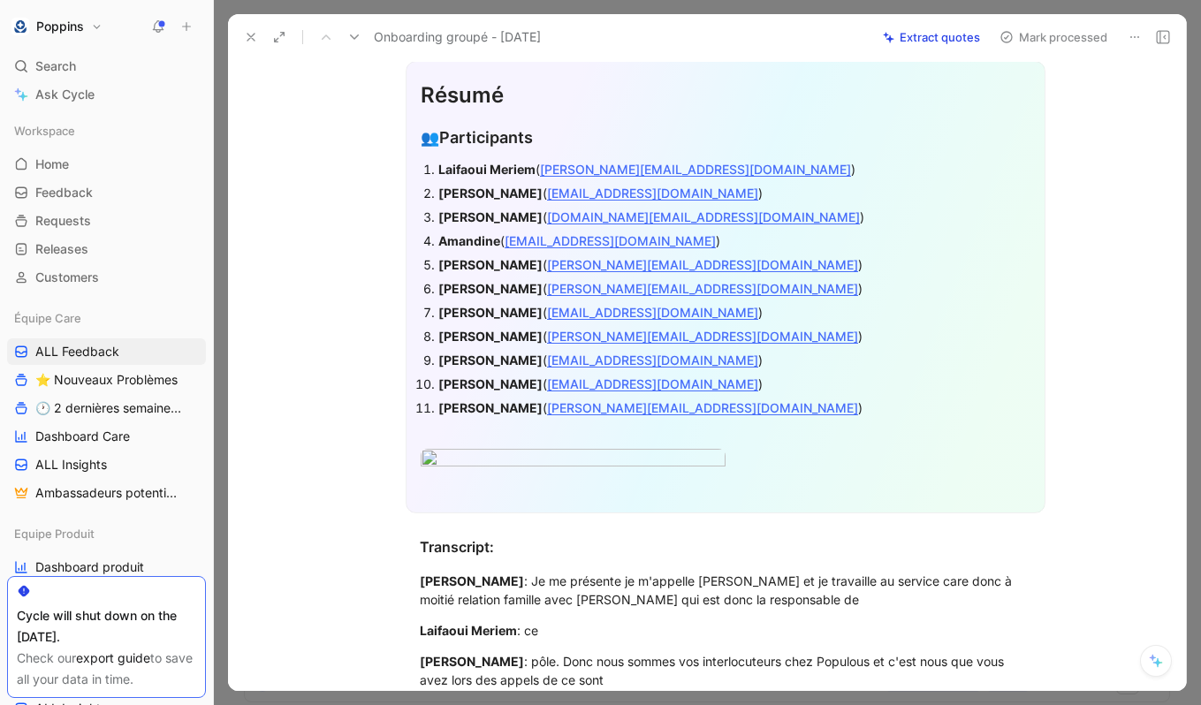
click at [855, 401] on div "[PERSON_NAME] ( [PERSON_NAME][EMAIL_ADDRESS][DOMAIN_NAME] )" at bounding box center [734, 408] width 592 height 19
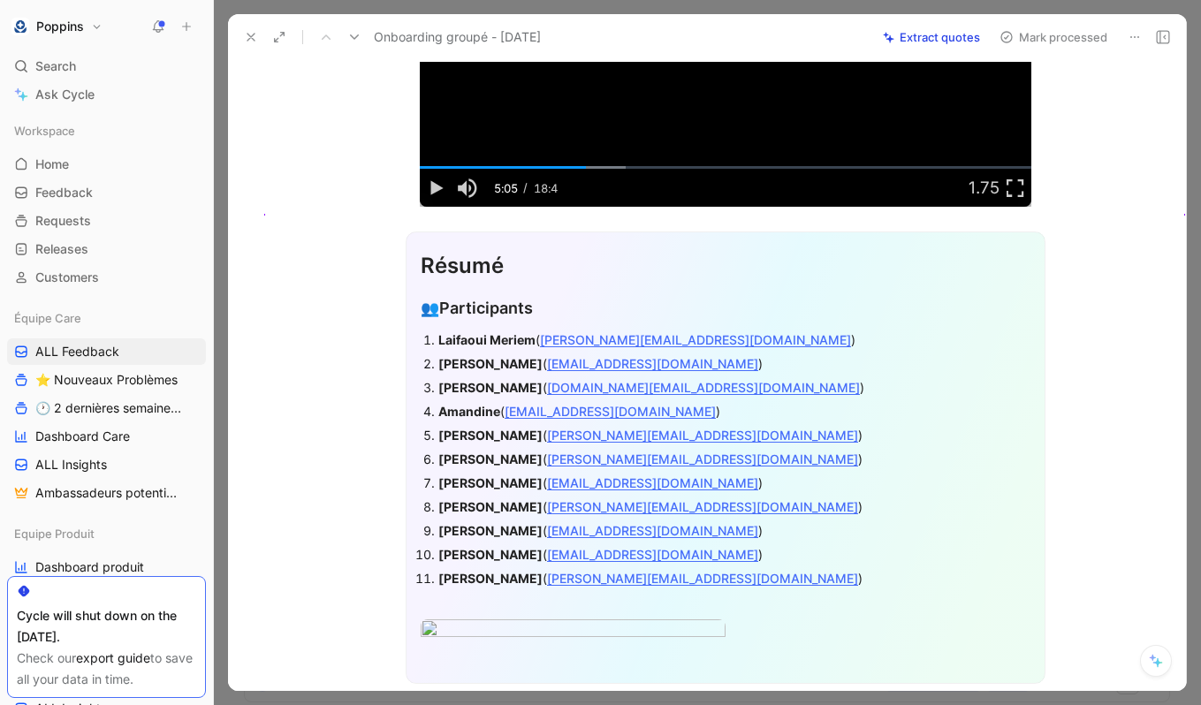
scroll to position [0, 0]
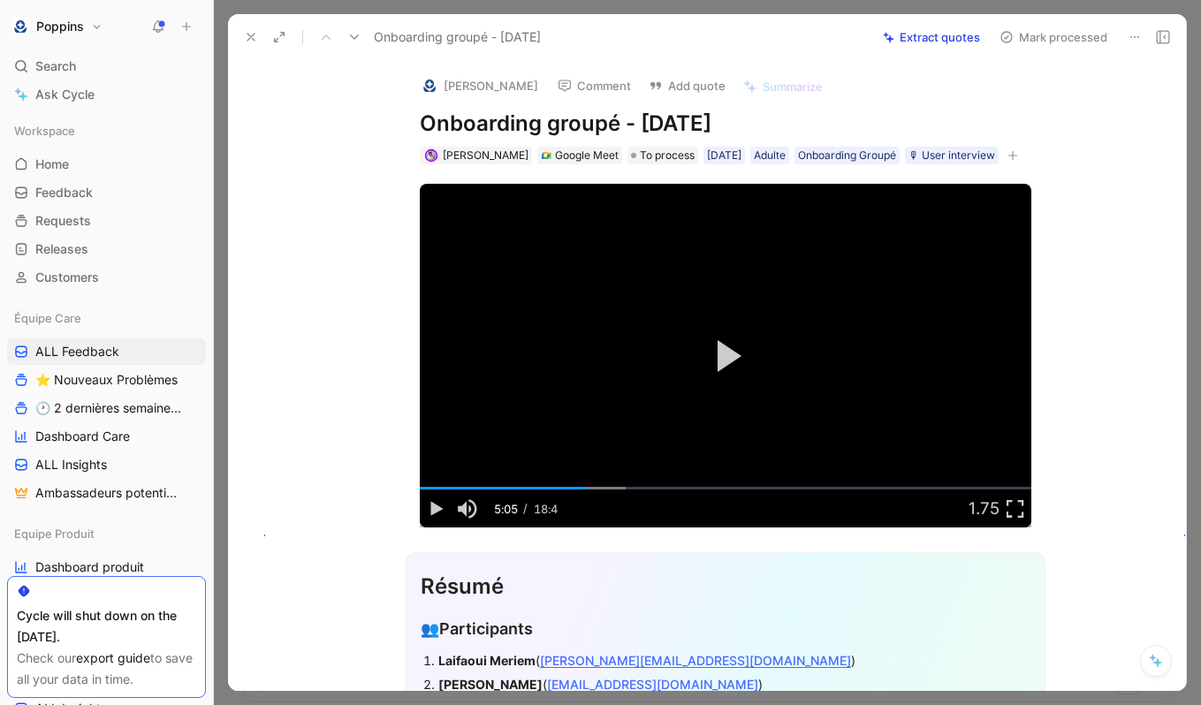
click at [653, 132] on h1 "Onboarding groupé - [DATE]" at bounding box center [726, 124] width 612 height 28
click at [643, 147] on span "To process" at bounding box center [667, 156] width 55 height 18
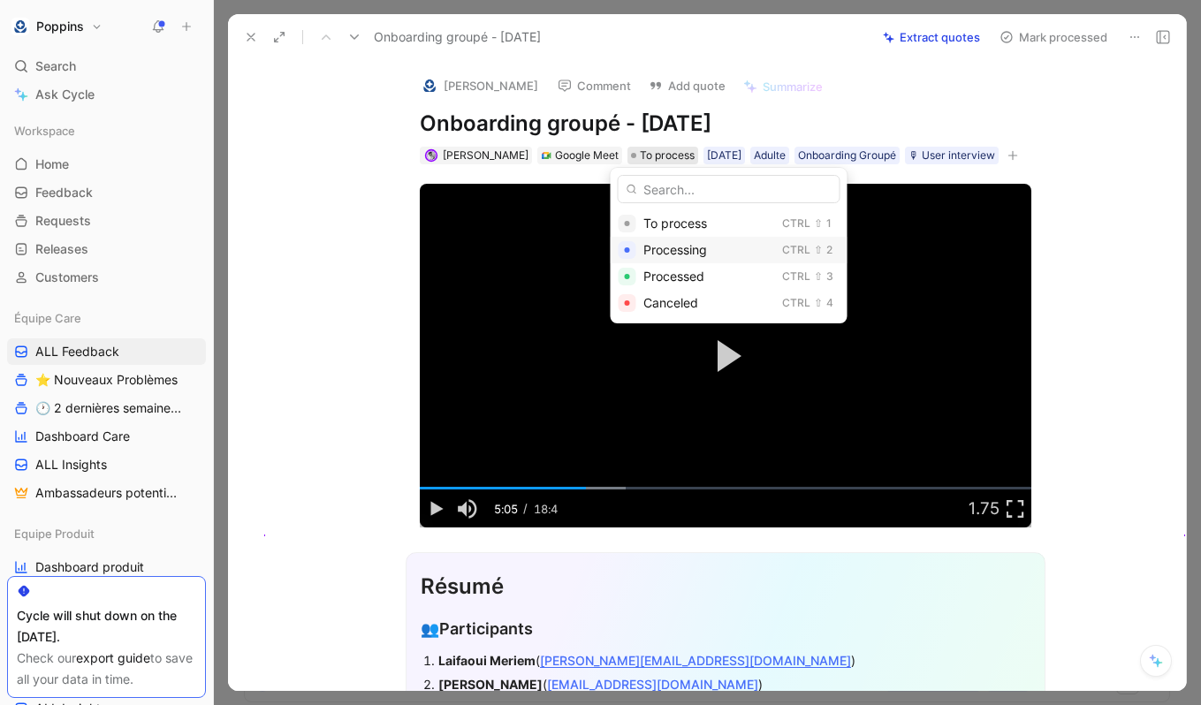
click at [671, 260] on div "Processing" at bounding box center [709, 250] width 132 height 21
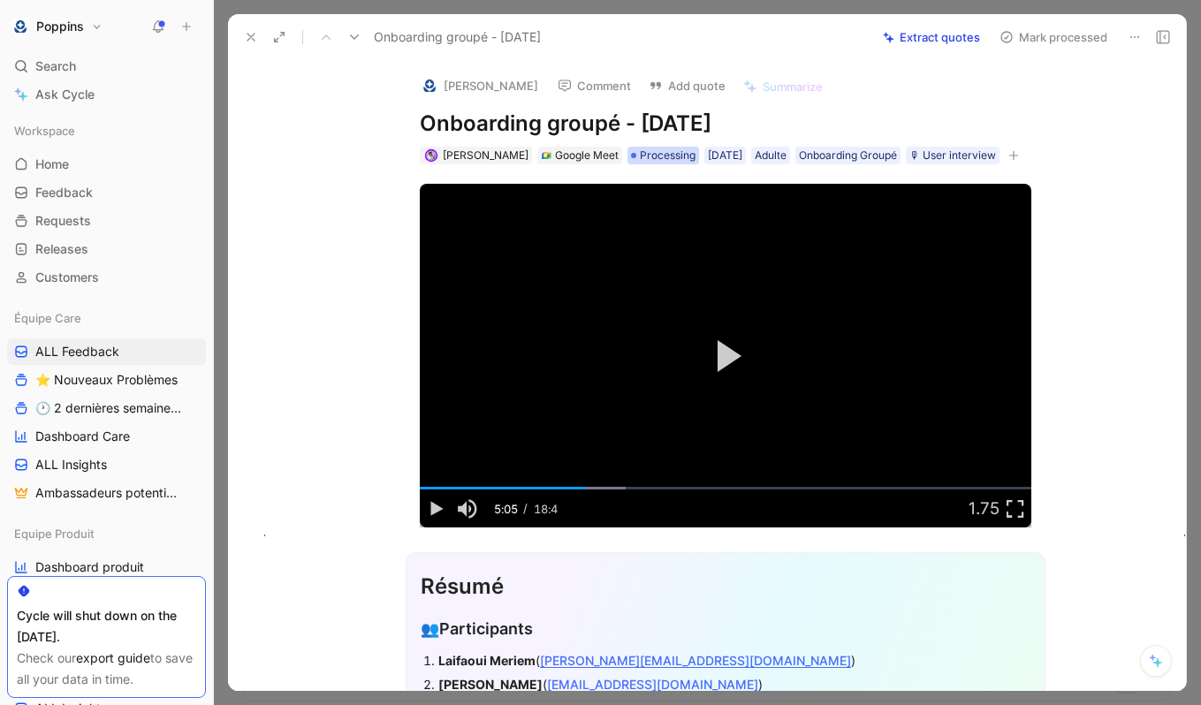
click at [649, 160] on span "Processing" at bounding box center [668, 156] width 56 height 18
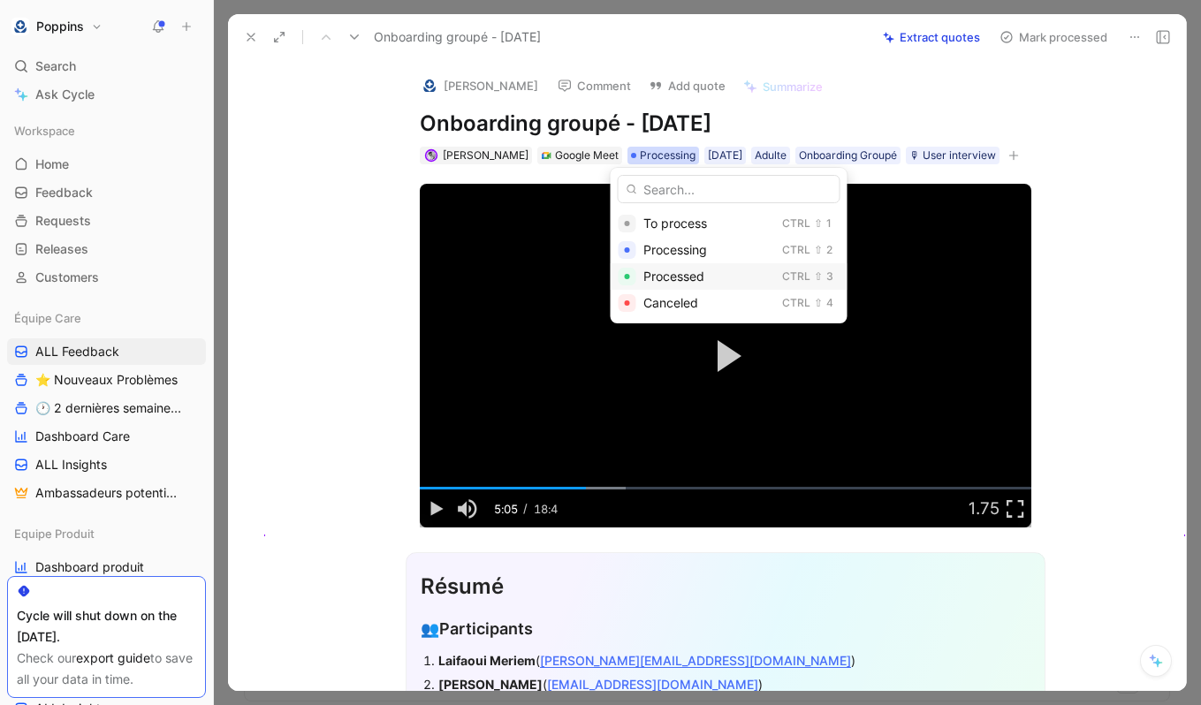
click at [666, 281] on span "Processed" at bounding box center [673, 276] width 61 height 15
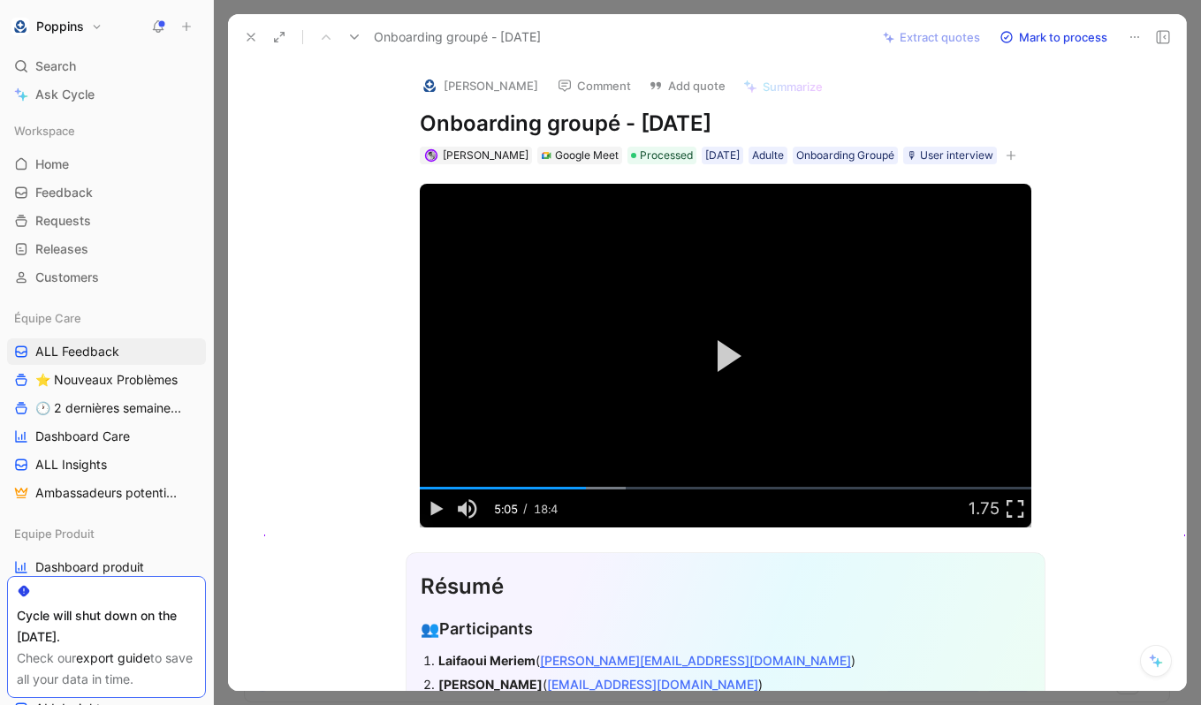
click at [363, 126] on div "[PERSON_NAME] Comment Add quote Summarize Onboarding groupé - [DATE] [PERSON_NA…" at bounding box center [707, 375] width 958 height 631
click at [252, 34] on icon at bounding box center [251, 37] width 14 height 14
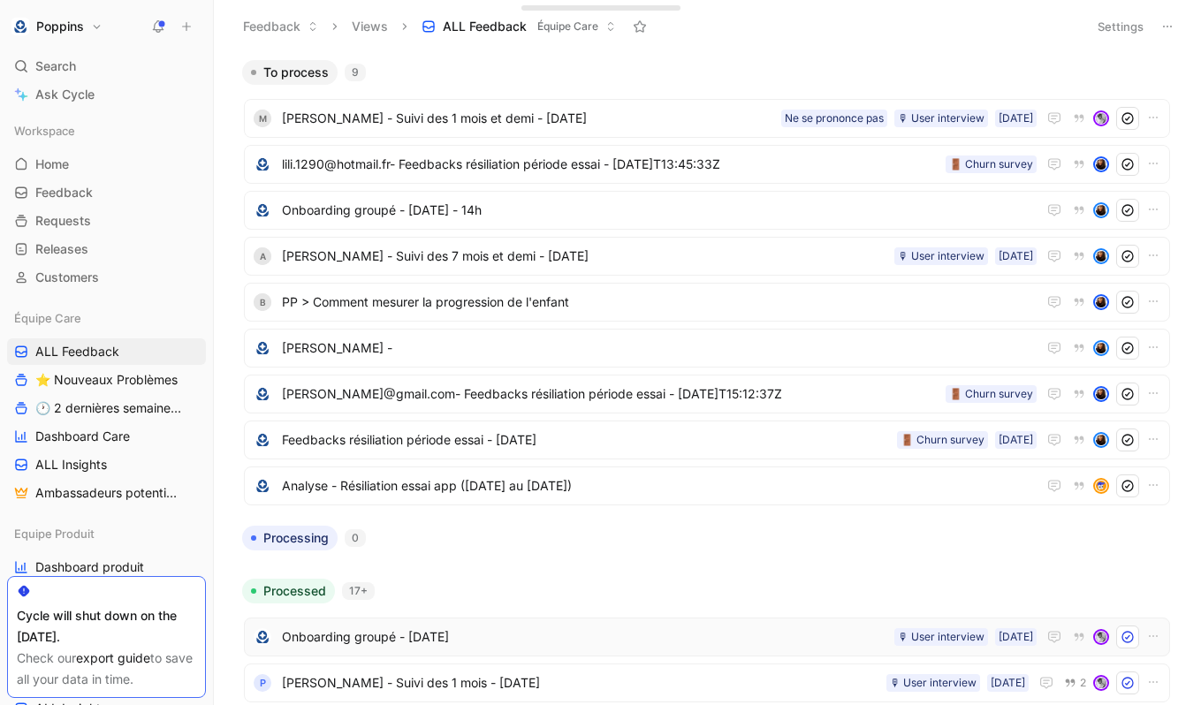
click at [475, 627] on span "Onboarding groupé - [DATE]" at bounding box center [584, 637] width 605 height 21
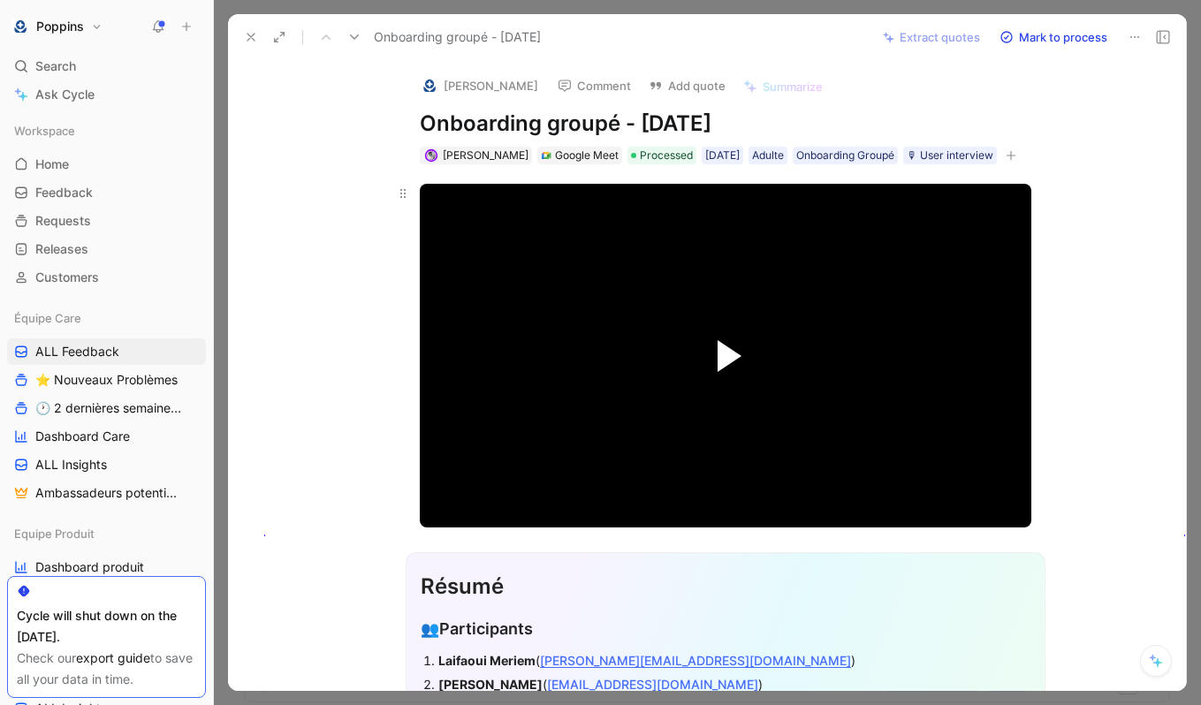
click at [726, 370] on span "Video Player" at bounding box center [730, 356] width 24 height 32
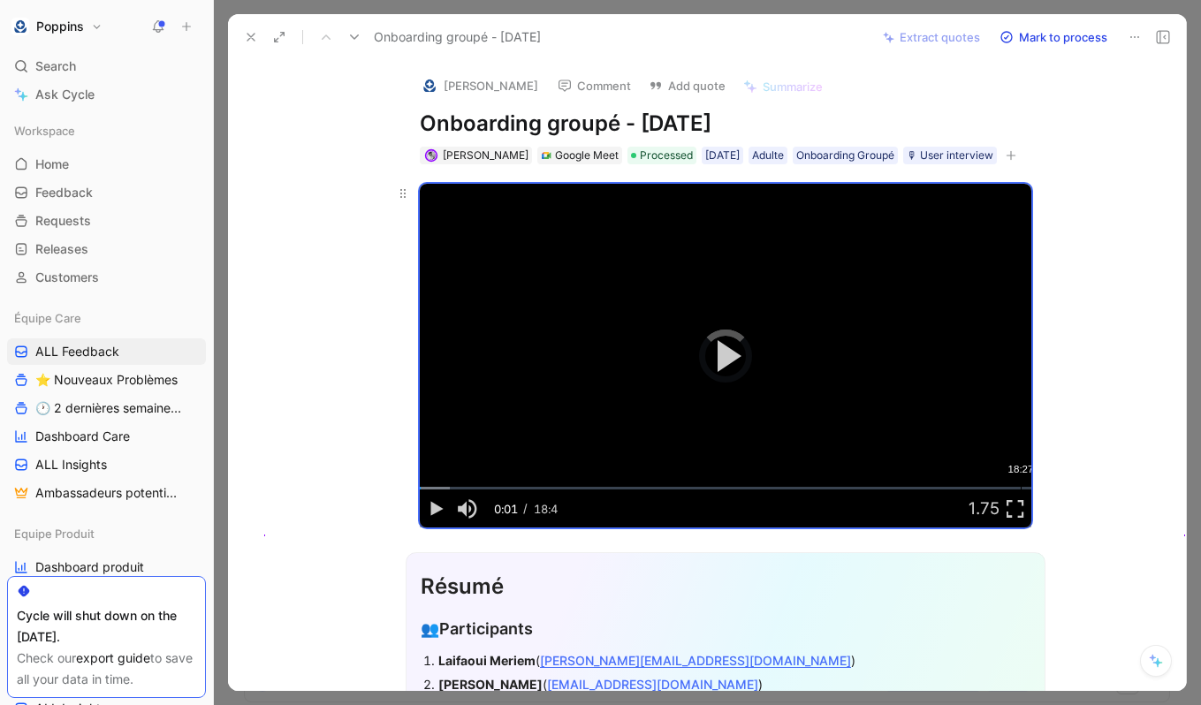
click at [1020, 487] on div "Loaded : 4.98% 18:27 00:02" at bounding box center [726, 488] width 612 height 3
click at [1027, 490] on div "Loaded : 98.33% 18:39 18:39" at bounding box center [726, 488] width 612 height 3
click at [244, 30] on icon at bounding box center [251, 37] width 14 height 14
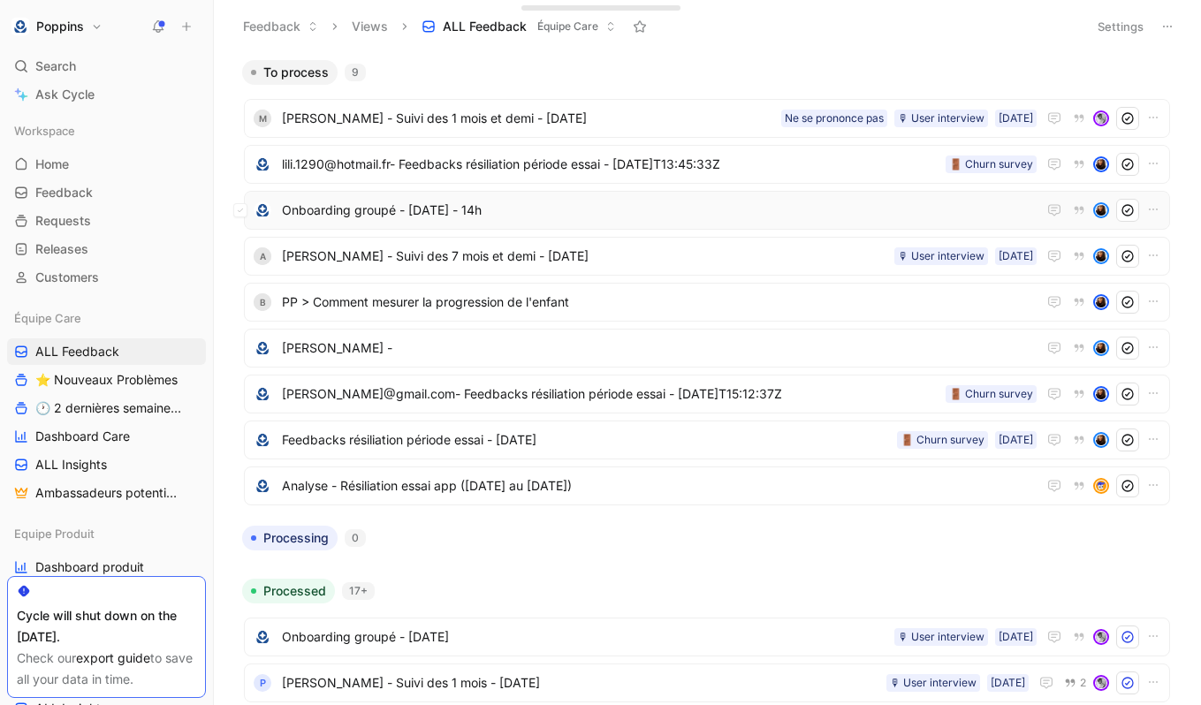
click at [457, 216] on span "Onboarding groupé - [DATE] - 14h" at bounding box center [659, 210] width 755 height 21
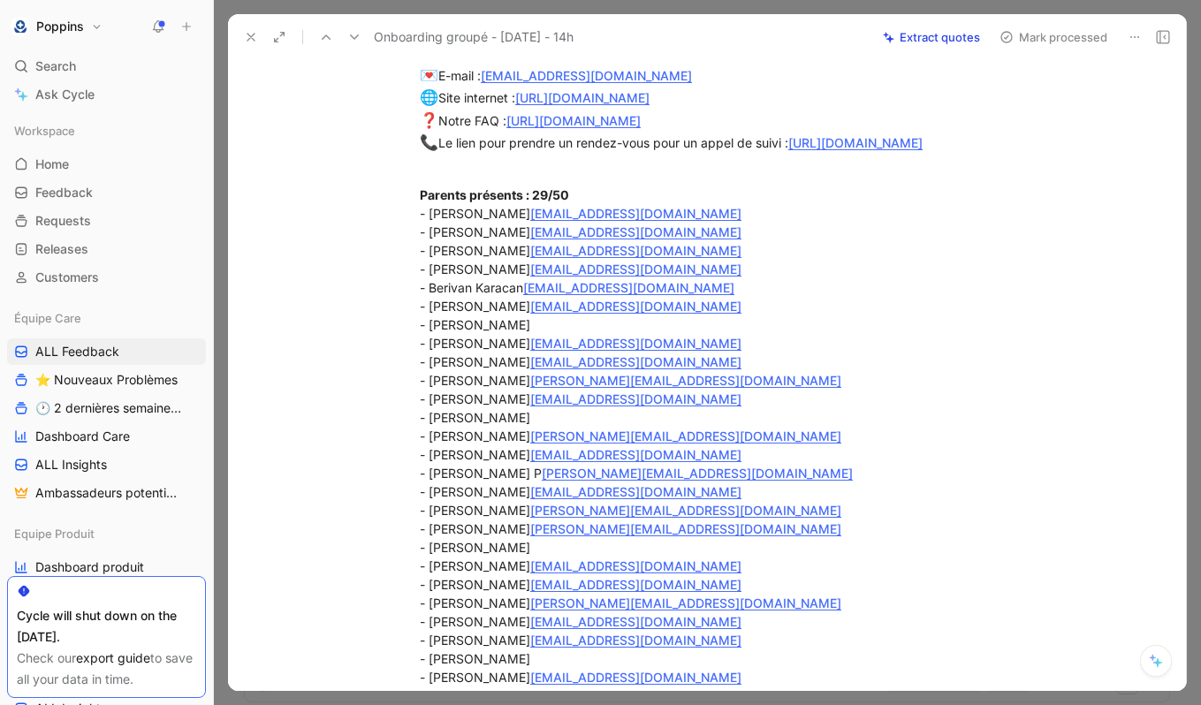
scroll to position [286, 0]
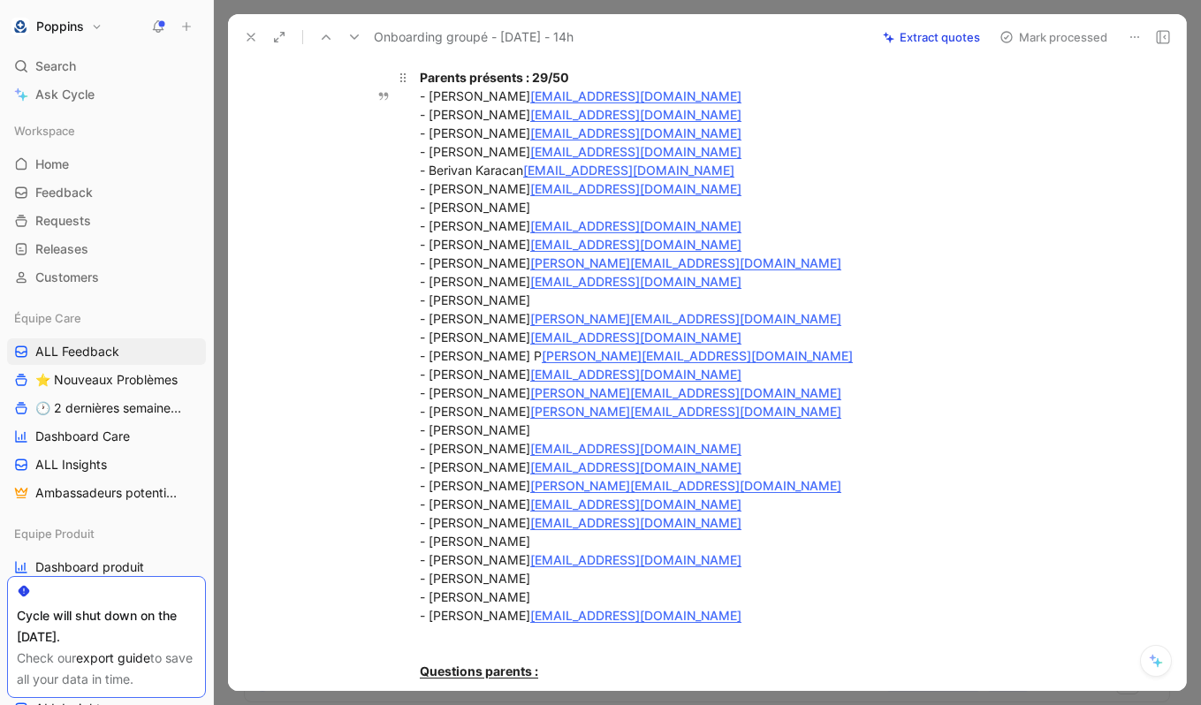
click at [455, 133] on div "Parents présents : 29/50 - [PERSON_NAME] [PERSON_NAME][EMAIL_ADDRESS][DOMAIN_NA…" at bounding box center [726, 383] width 612 height 631
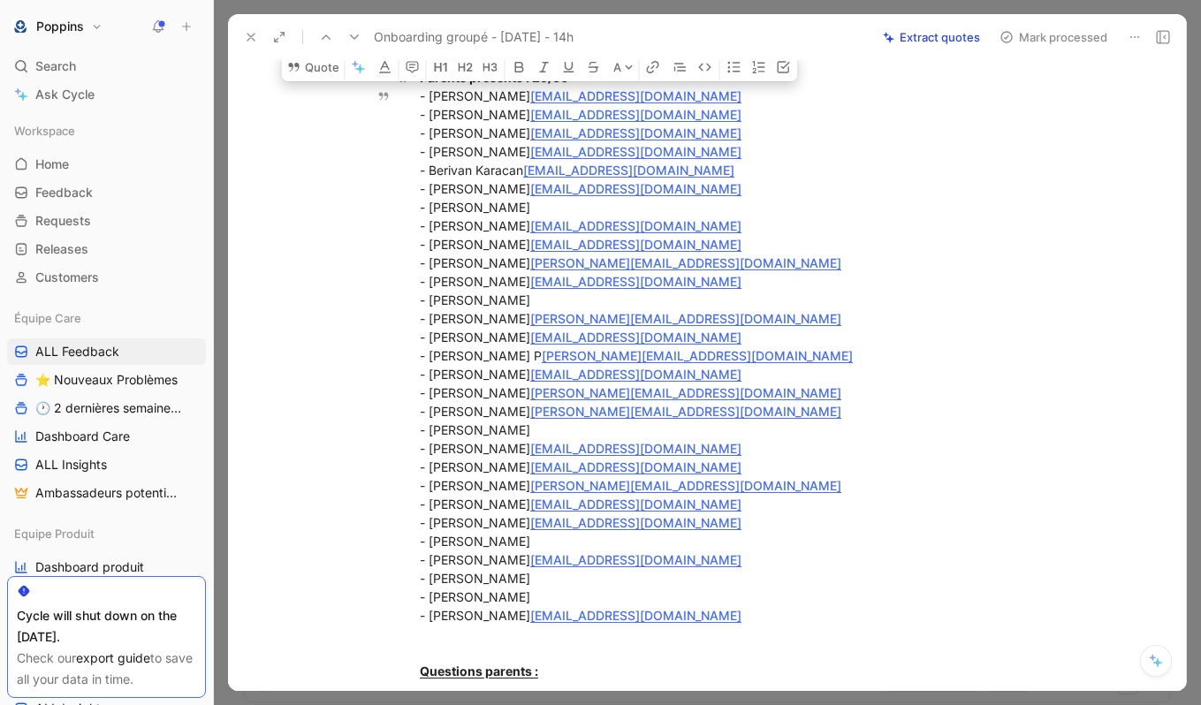
drag, startPoint x: 430, startPoint y: 119, endPoint x: 651, endPoint y: 628, distance: 554.1
click at [651, 628] on div "Parents présents : 29/50 - [PERSON_NAME] [PERSON_NAME][EMAIL_ADDRESS][DOMAIN_NA…" at bounding box center [726, 383] width 612 height 631
click at [757, 74] on icon "button" at bounding box center [759, 67] width 14 height 14
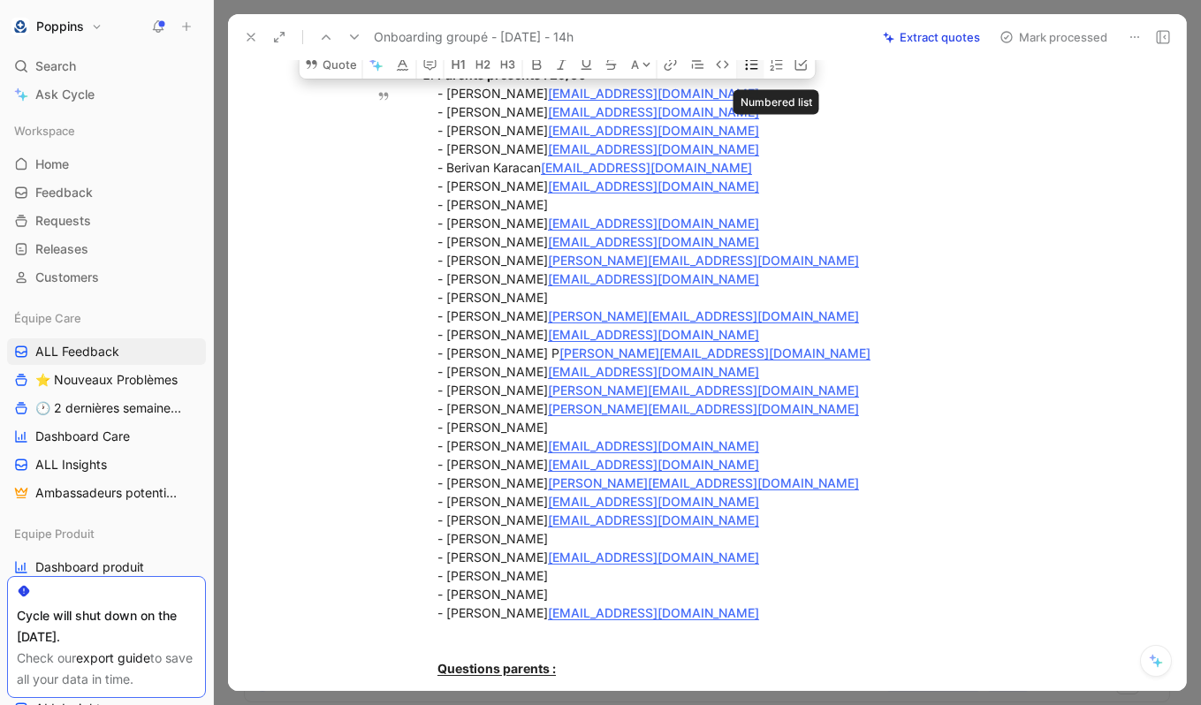
click at [754, 70] on icon "button" at bounding box center [752, 64] width 12 height 11
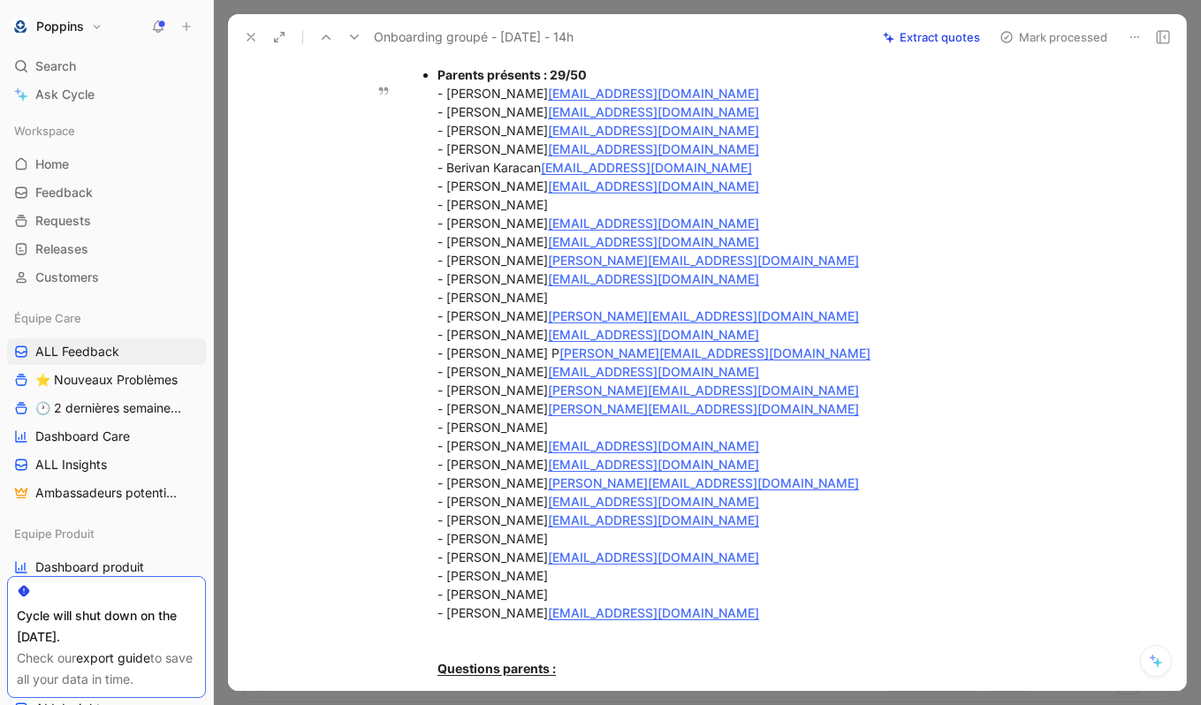
click at [774, 177] on div "Parents présents : 29/50 - [PERSON_NAME] [PERSON_NAME][EMAIL_ADDRESS][DOMAIN_NA…" at bounding box center [734, 380] width 594 height 631
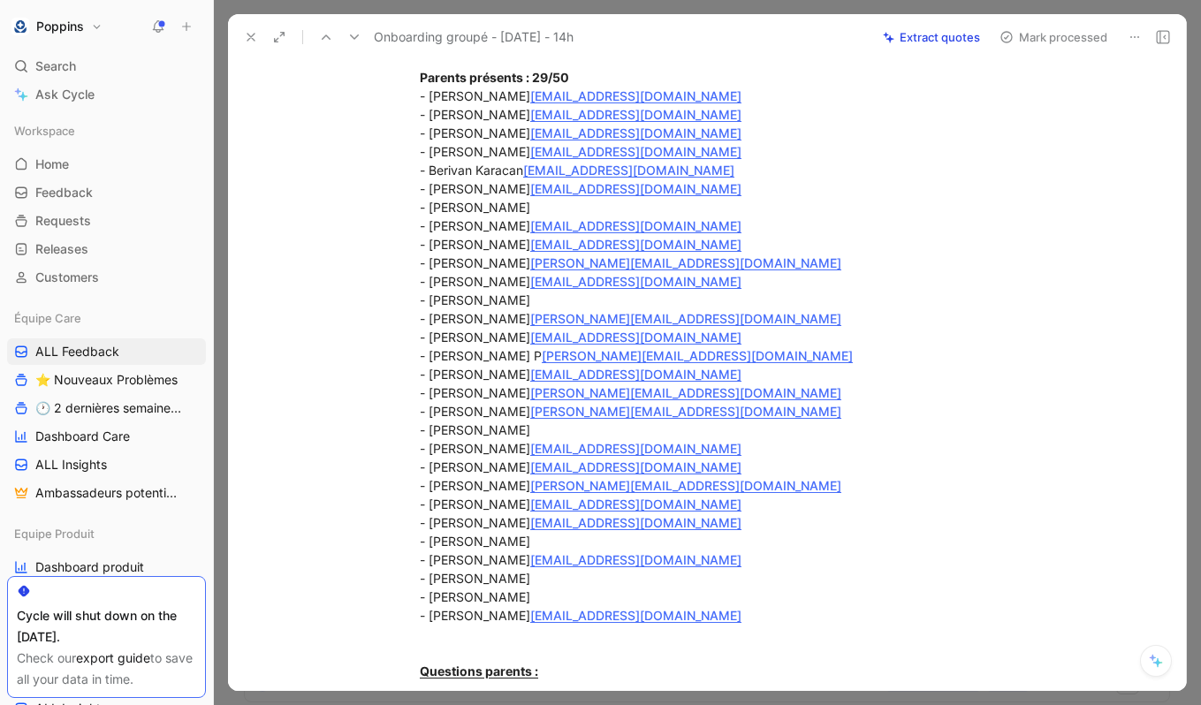
click at [774, 177] on div "Parents présents : 29/50 - [PERSON_NAME] [PERSON_NAME][EMAIL_ADDRESS][DOMAIN_NA…" at bounding box center [726, 383] width 612 height 631
click at [356, 131] on div "17 minutes 💌 E-mail : [EMAIL_ADDRESS][DOMAIN_NAME]   🌐 Site internet : [URL][DO…" at bounding box center [725, 298] width 921 height 840
click at [250, 42] on icon at bounding box center [251, 37] width 14 height 14
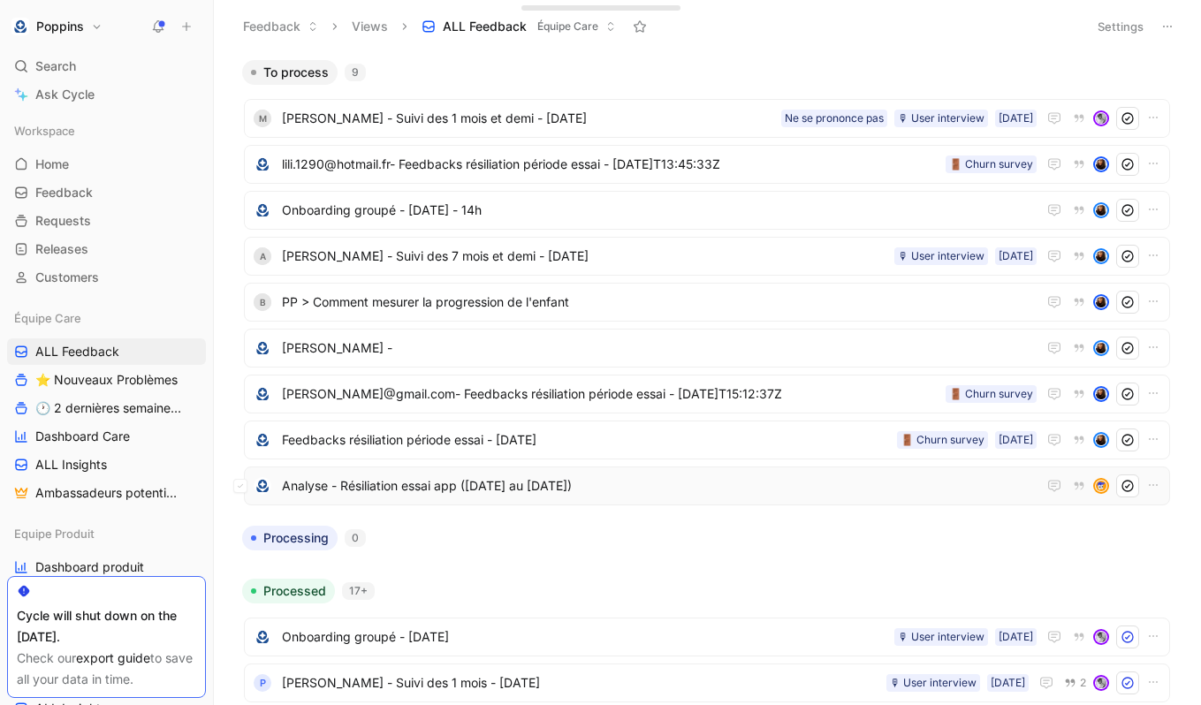
scroll to position [226, 0]
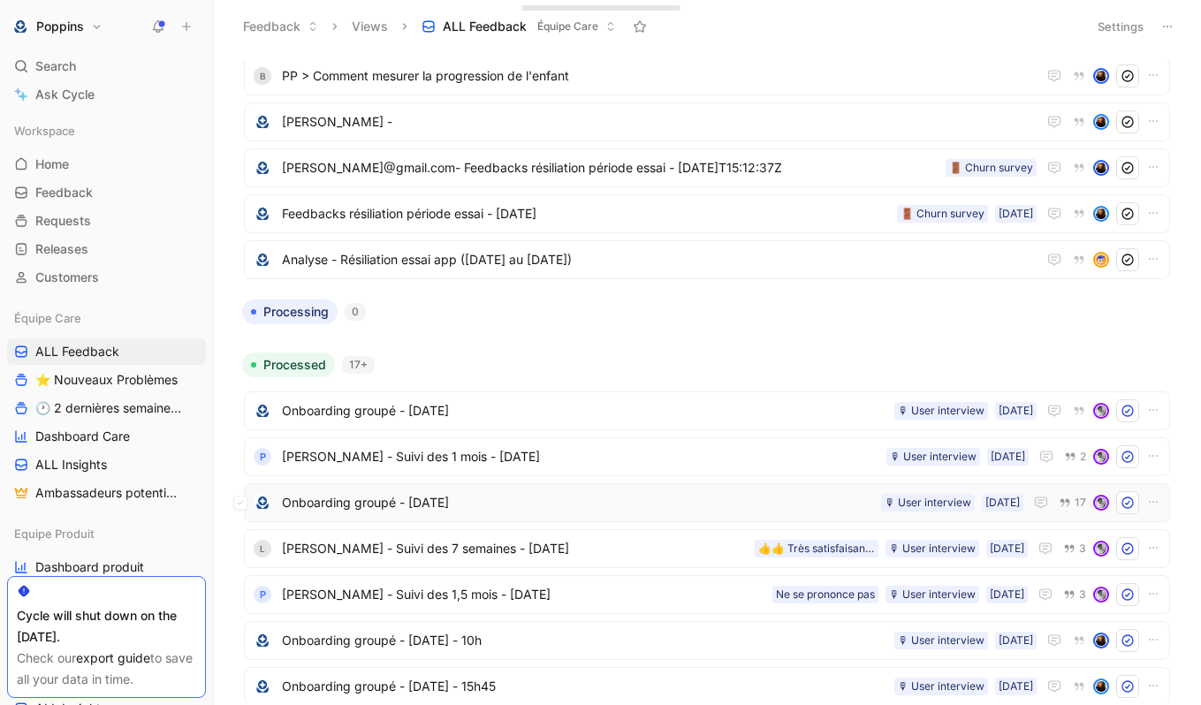
click at [457, 498] on span "Onboarding groupé - [DATE]" at bounding box center [578, 502] width 592 height 21
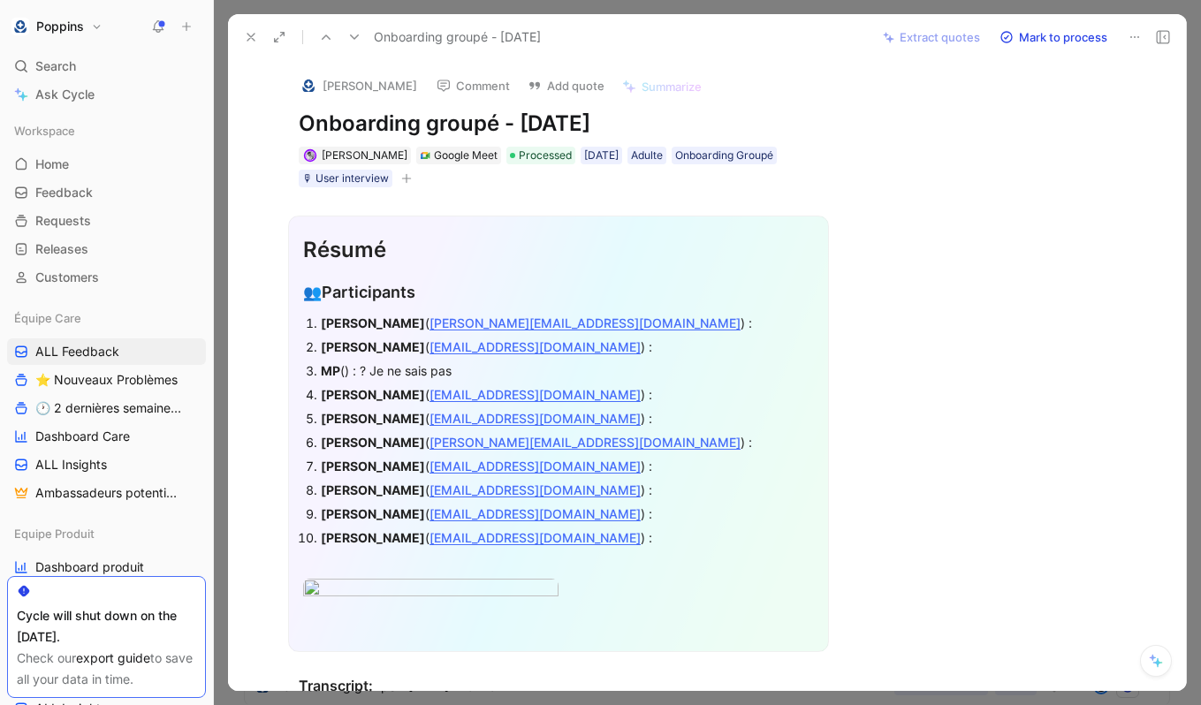
click at [1135, 40] on icon at bounding box center [1135, 37] width 14 height 14
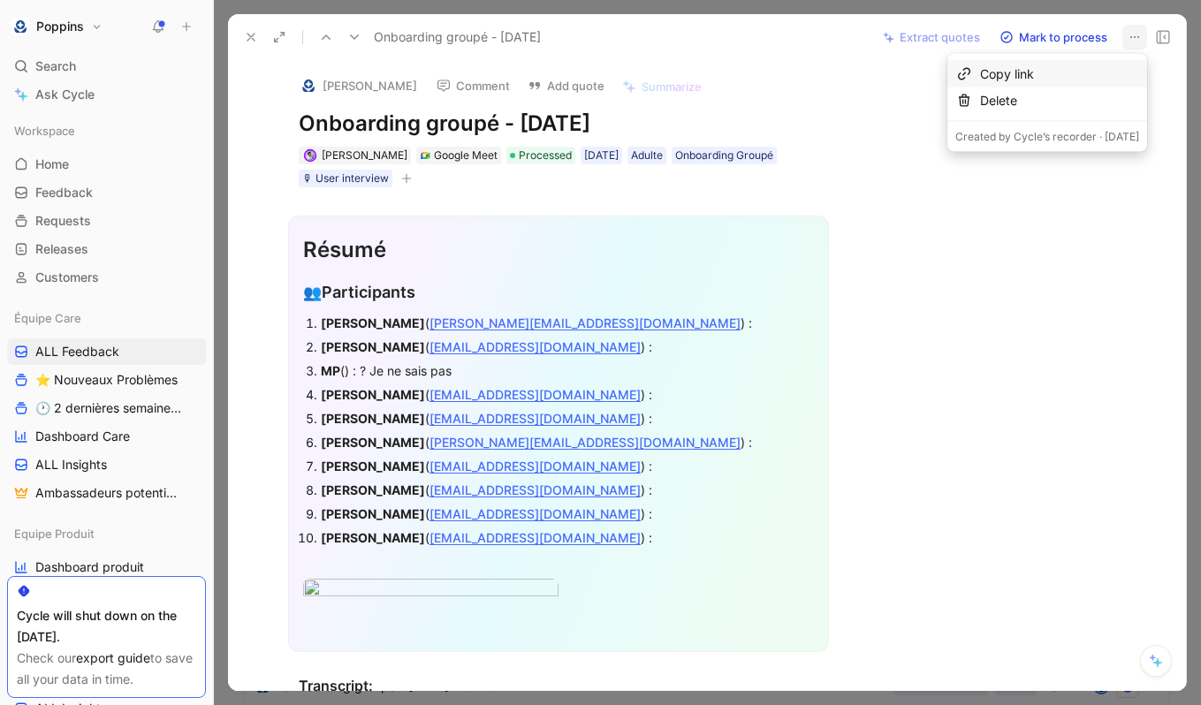
click at [1091, 74] on div "Copy link" at bounding box center [1059, 74] width 159 height 21
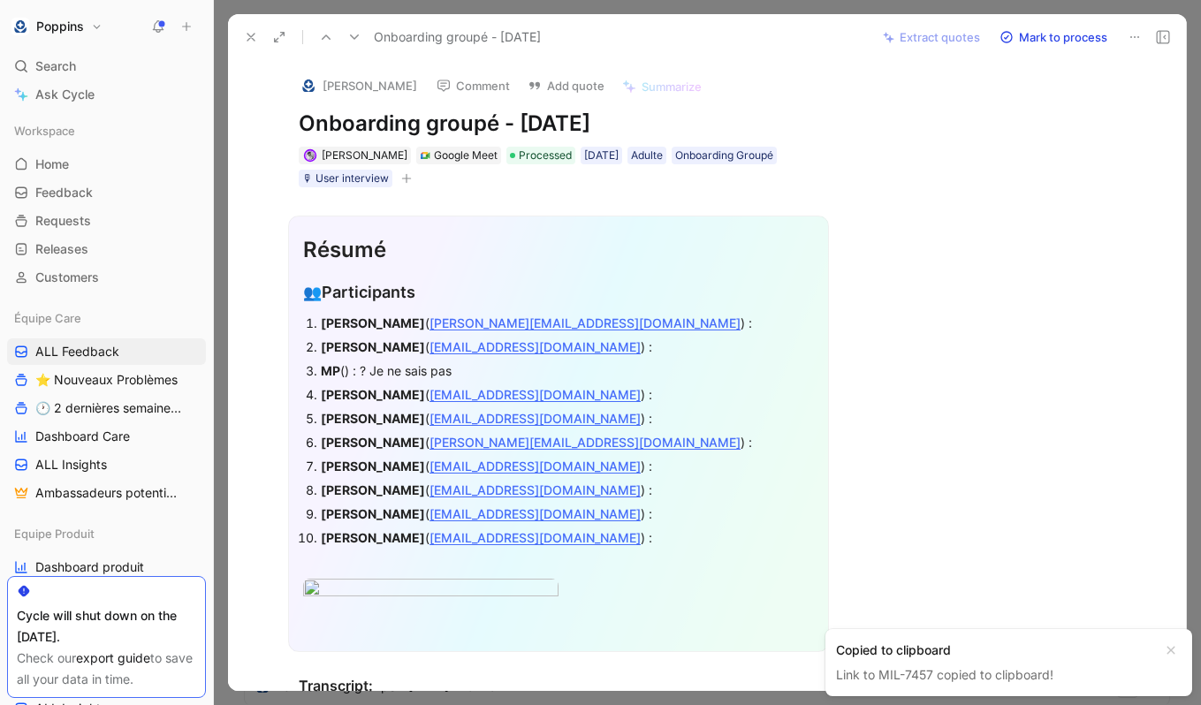
click at [254, 30] on icon at bounding box center [251, 37] width 14 height 14
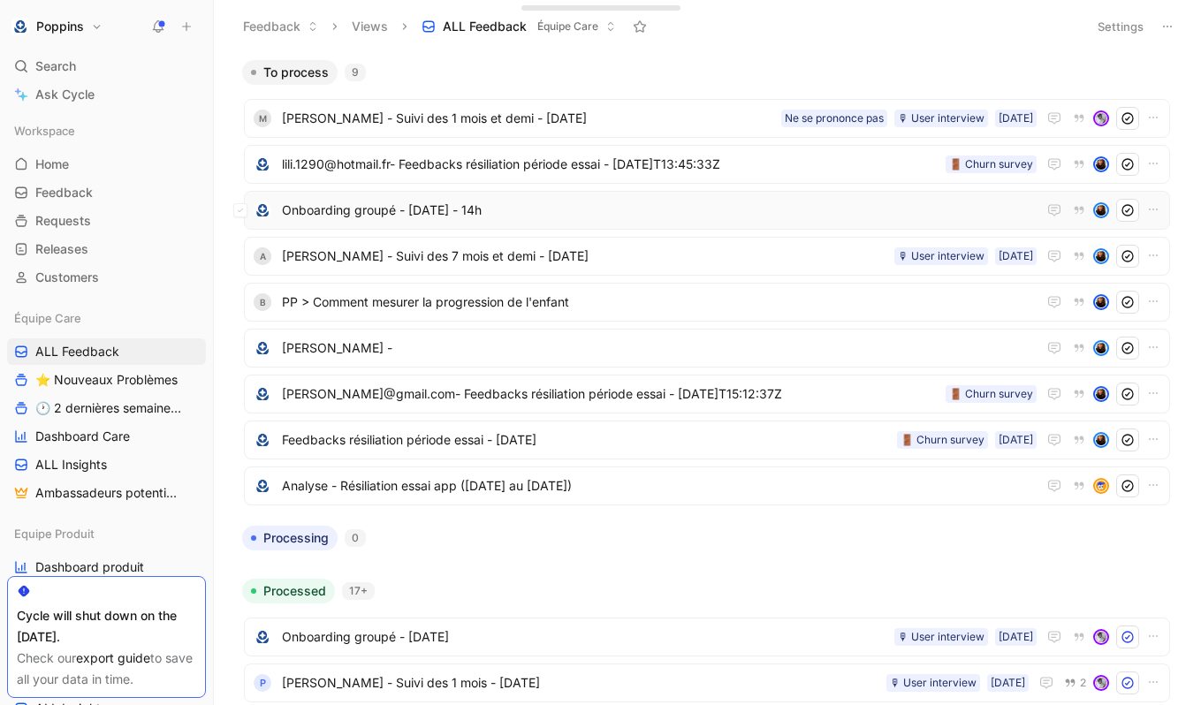
click at [517, 206] on span "Onboarding groupé - [DATE] - 14h" at bounding box center [659, 210] width 755 height 21
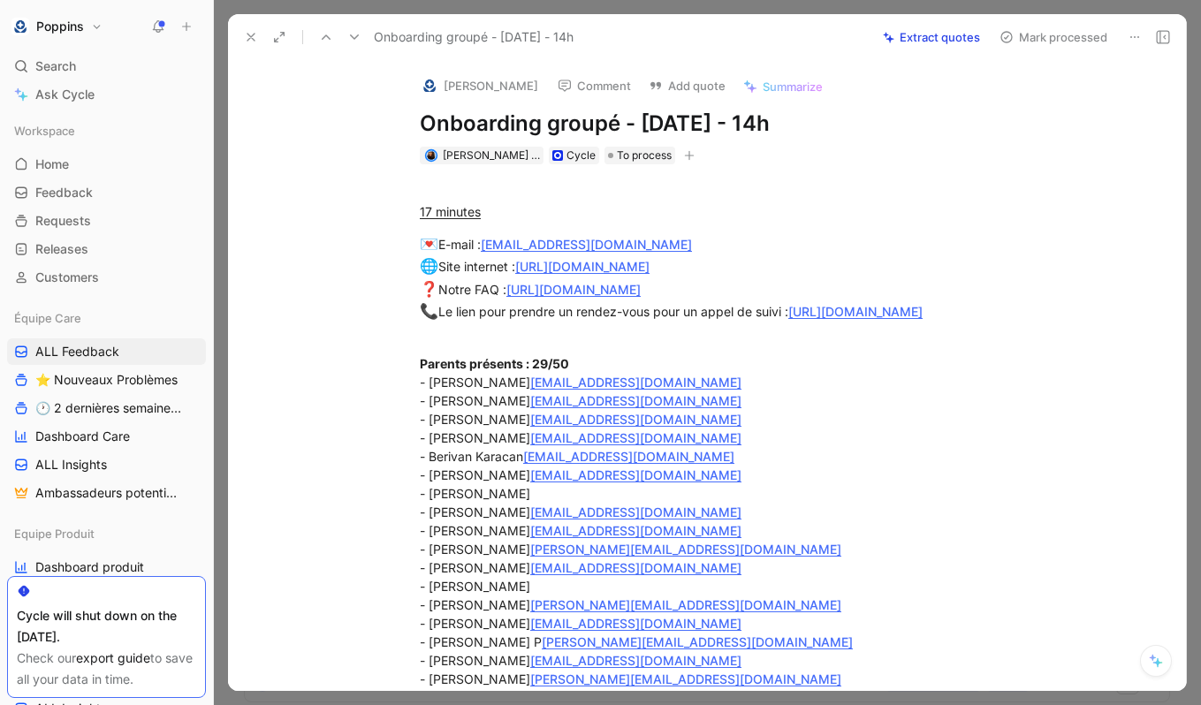
click at [1137, 32] on icon at bounding box center [1135, 37] width 14 height 14
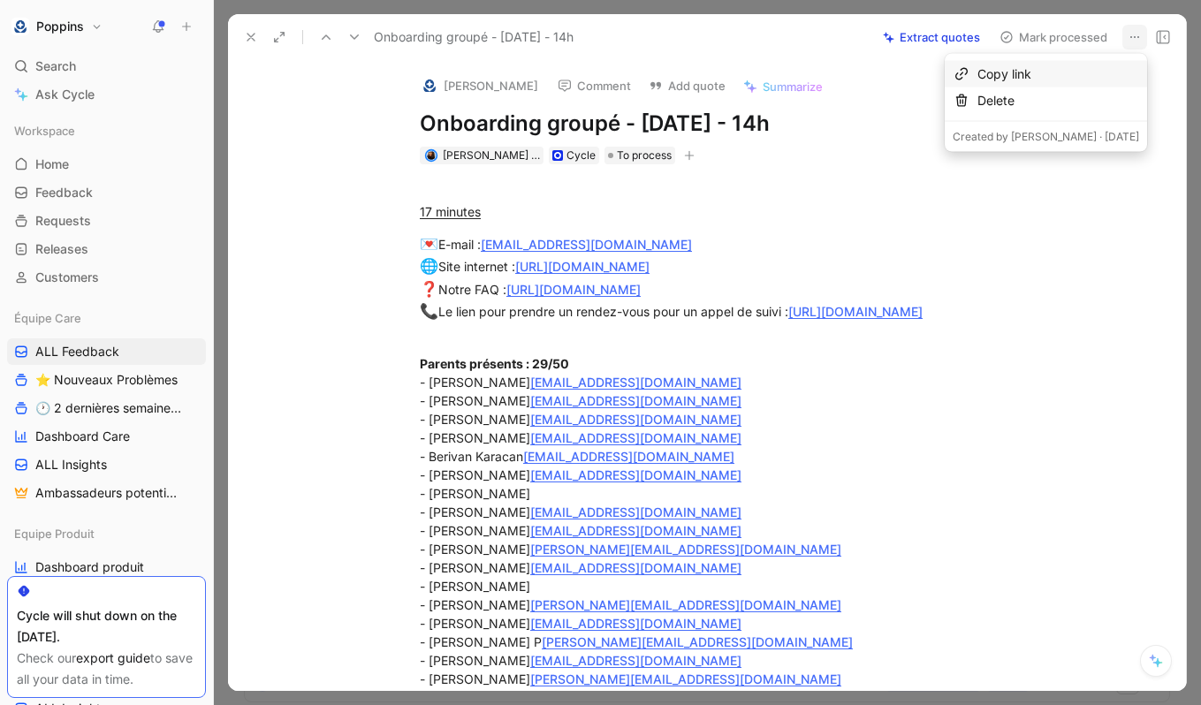
click at [1099, 72] on div "Copy link" at bounding box center [1058, 74] width 162 height 21
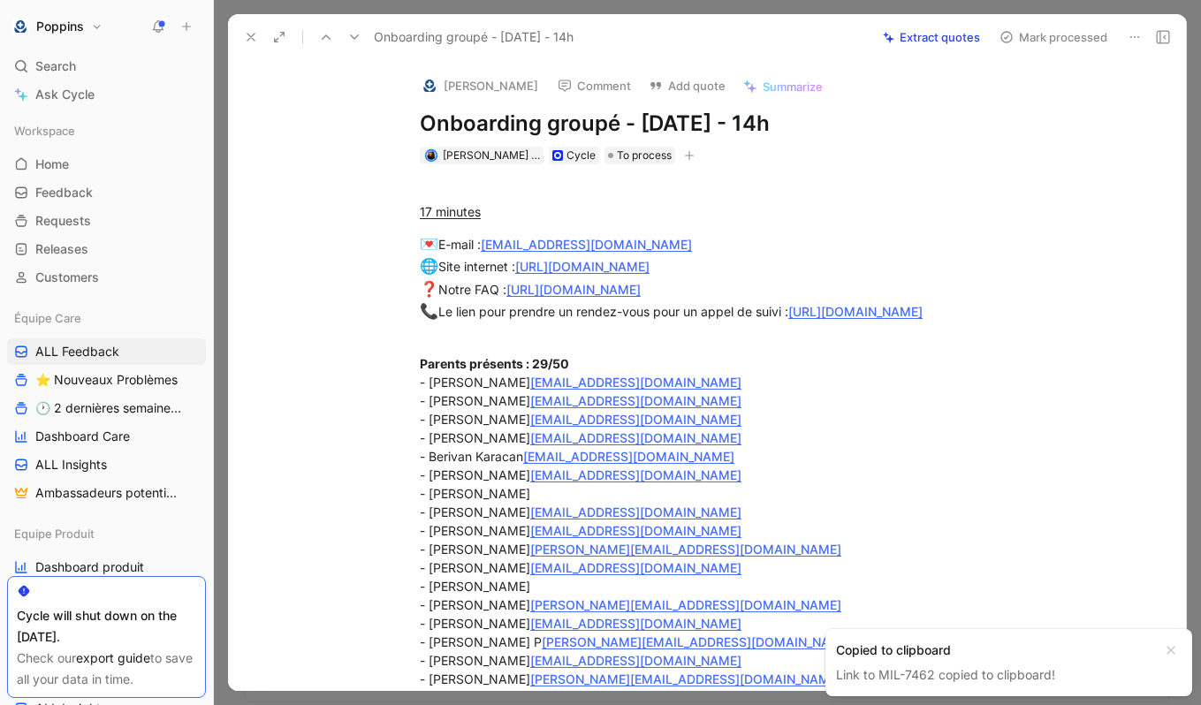
click at [252, 35] on use at bounding box center [250, 37] width 7 height 7
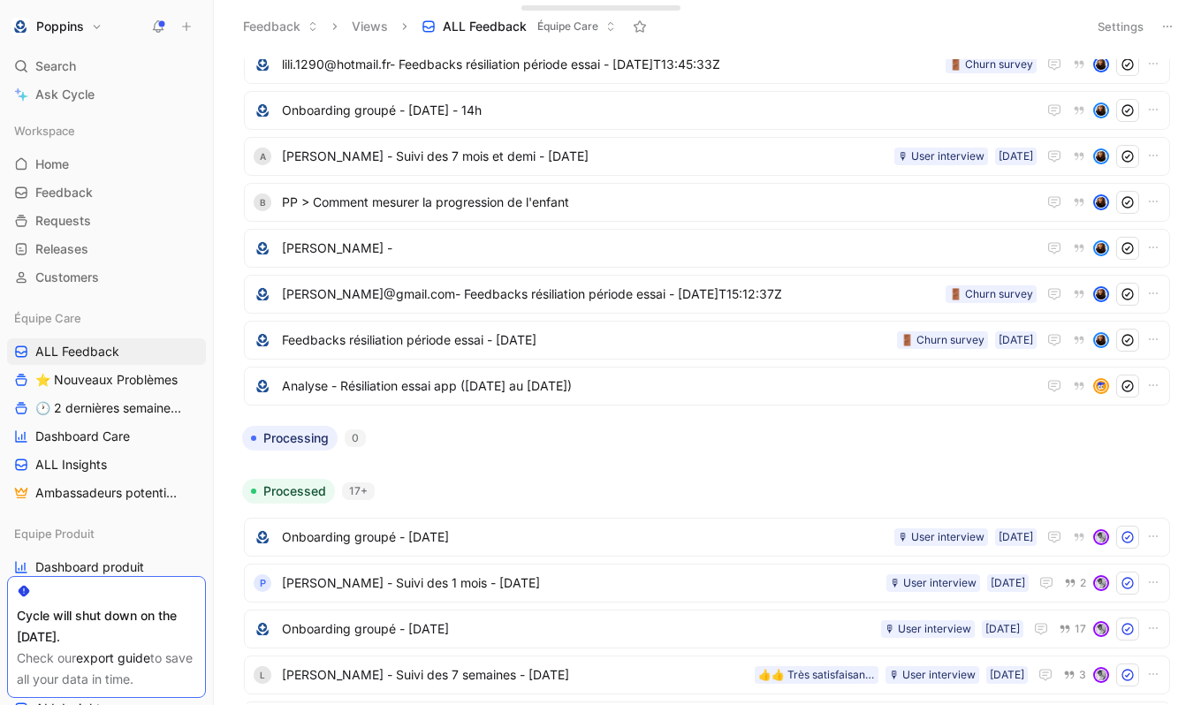
scroll to position [108, 0]
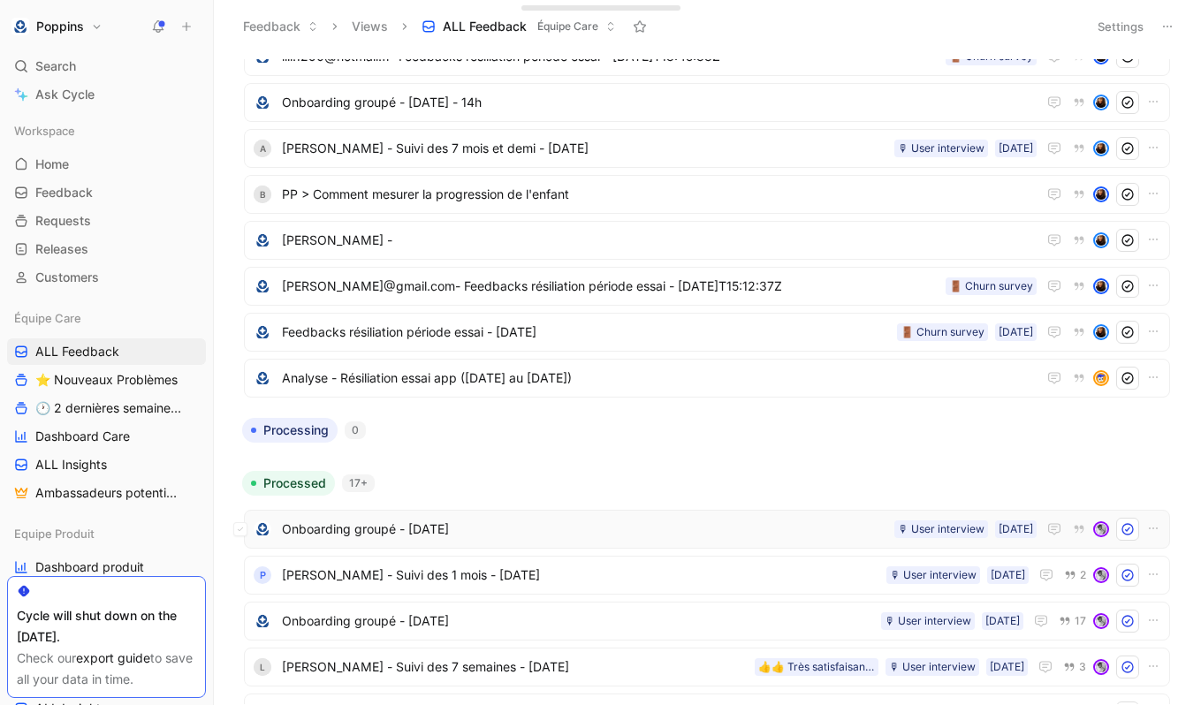
click at [508, 532] on span "Onboarding groupé - [DATE]" at bounding box center [584, 529] width 605 height 21
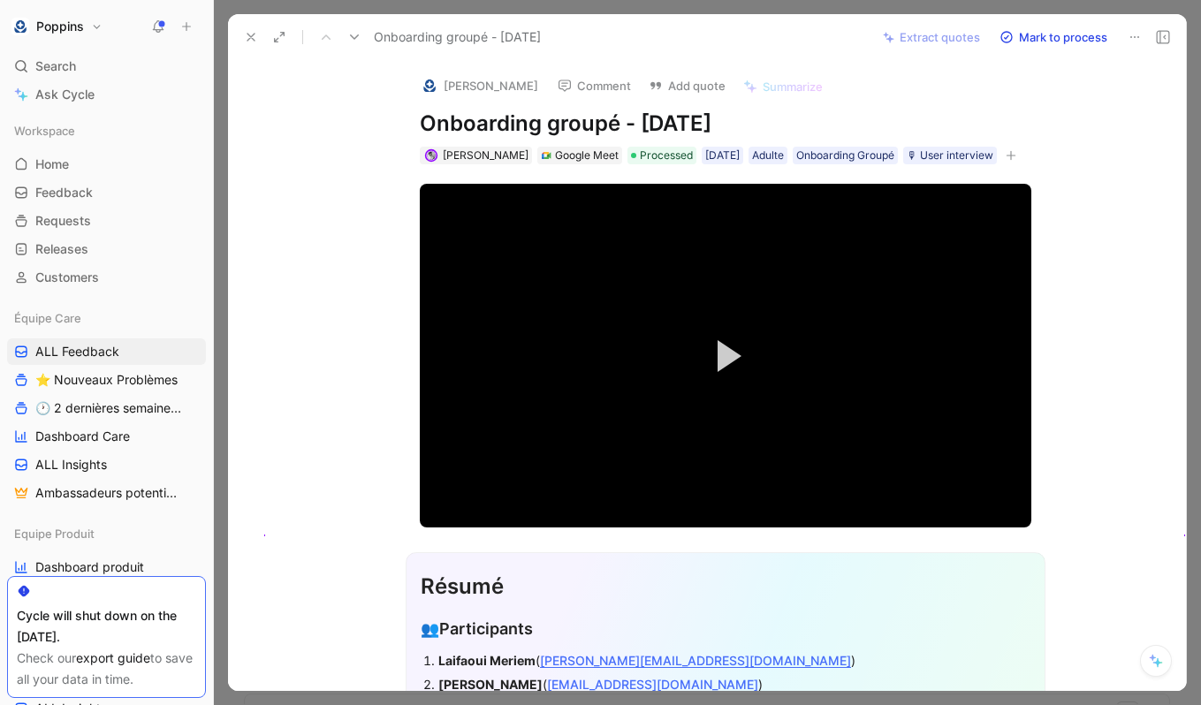
click at [1131, 38] on icon at bounding box center [1135, 37] width 14 height 14
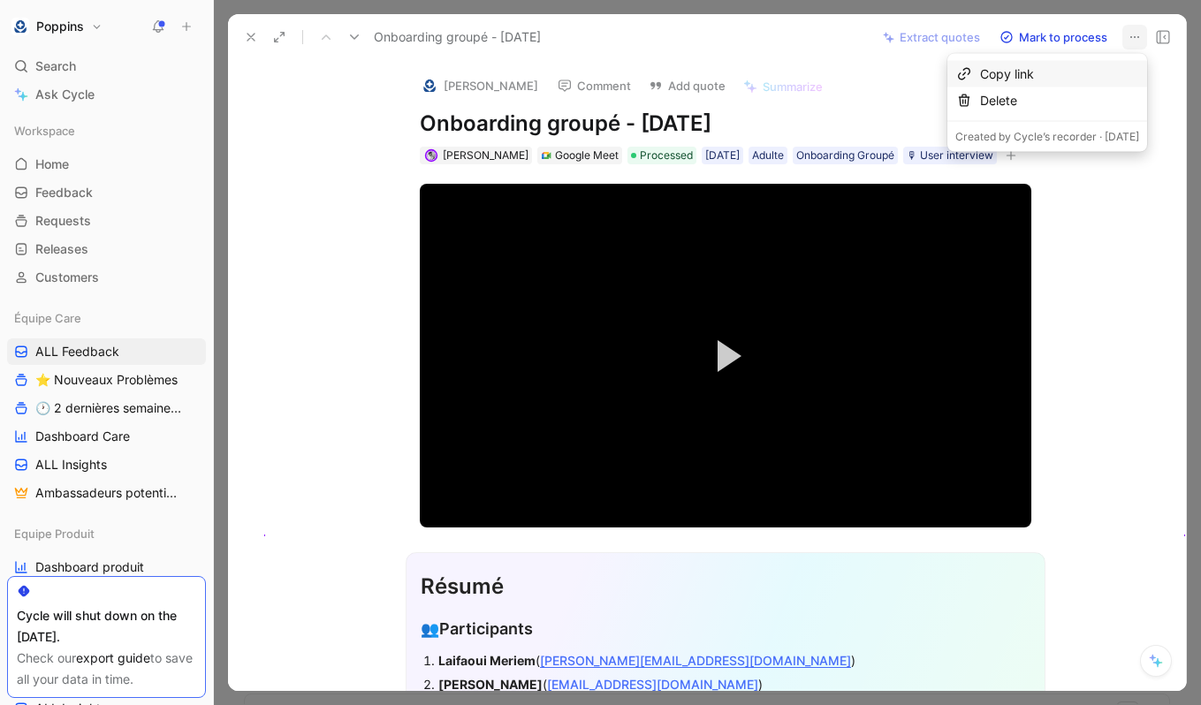
click at [1085, 65] on div "Copy link" at bounding box center [1059, 74] width 159 height 21
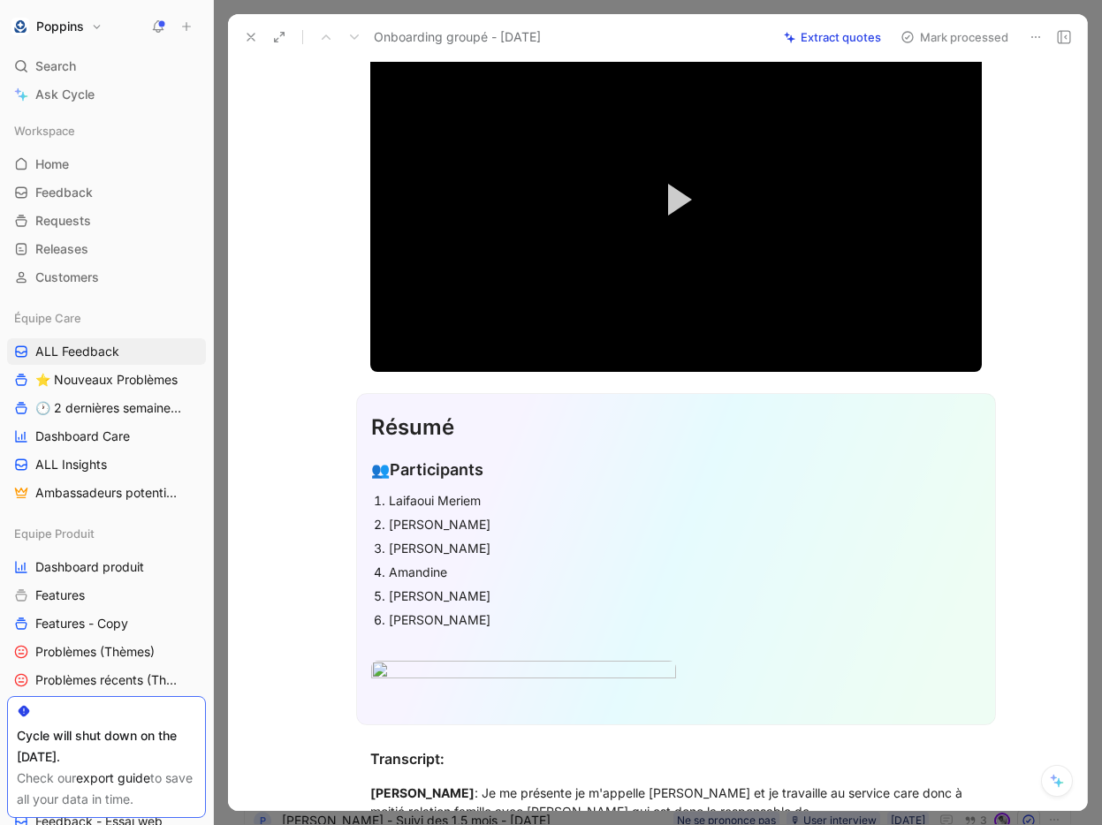
scroll to position [258, 0]
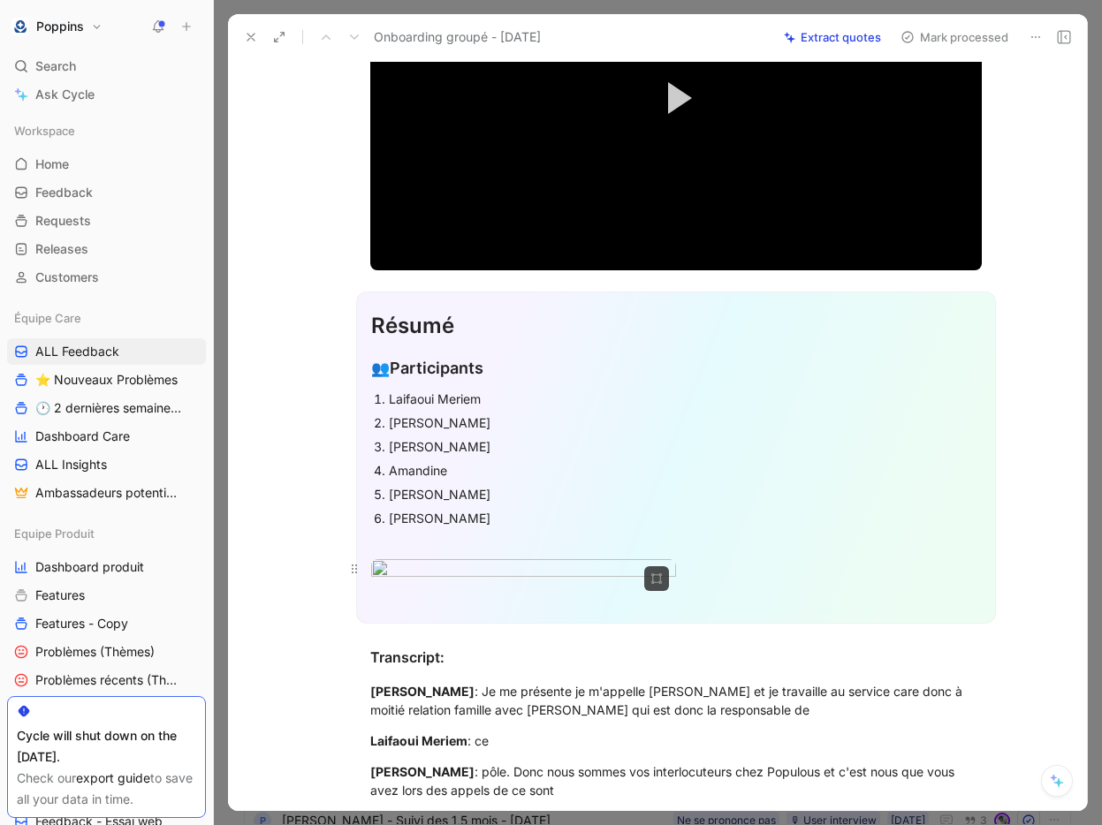
click at [514, 644] on body "Poppins Search ⌘ K Ask Cycle Workspace Home G then H Feedback G then F Requests…" at bounding box center [551, 412] width 1102 height 825
